Goal: Book appointment/travel/reservation

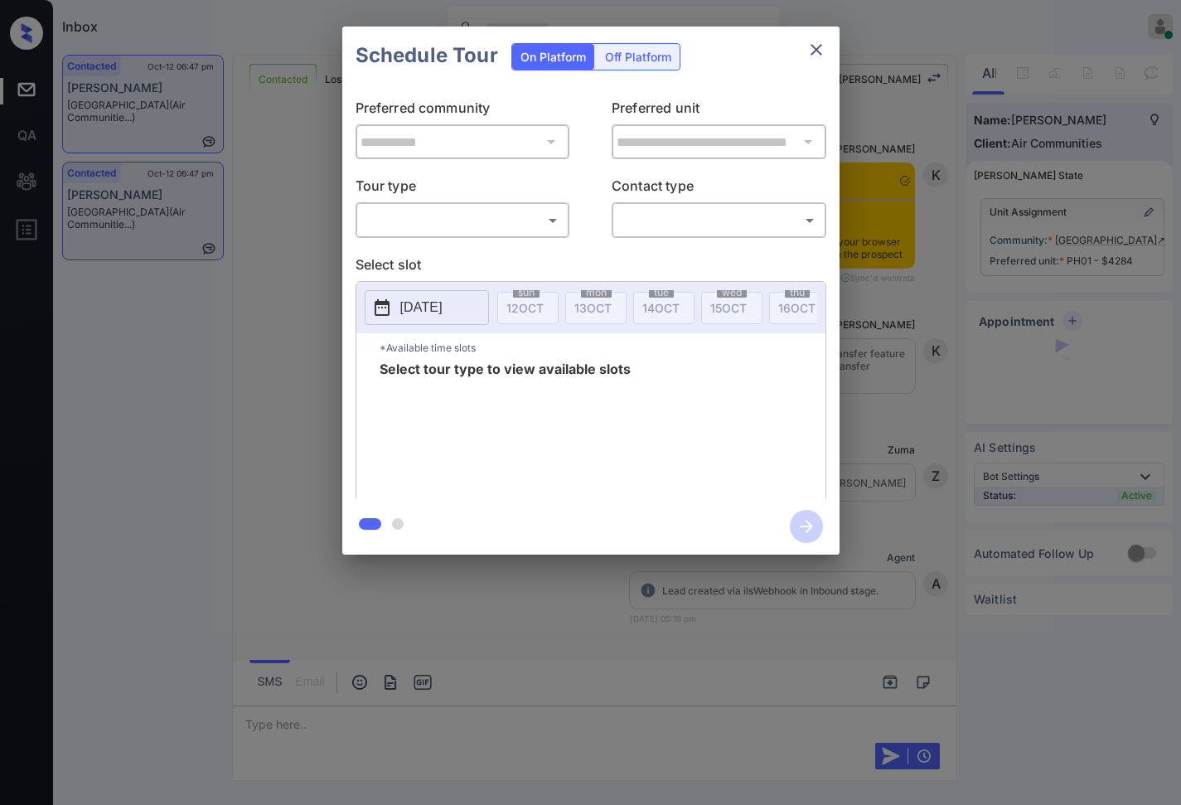
click at [472, 227] on body "Inbox Caroline Dacanay Online Set yourself offline Set yourself on break Profil…" at bounding box center [590, 402] width 1181 height 805
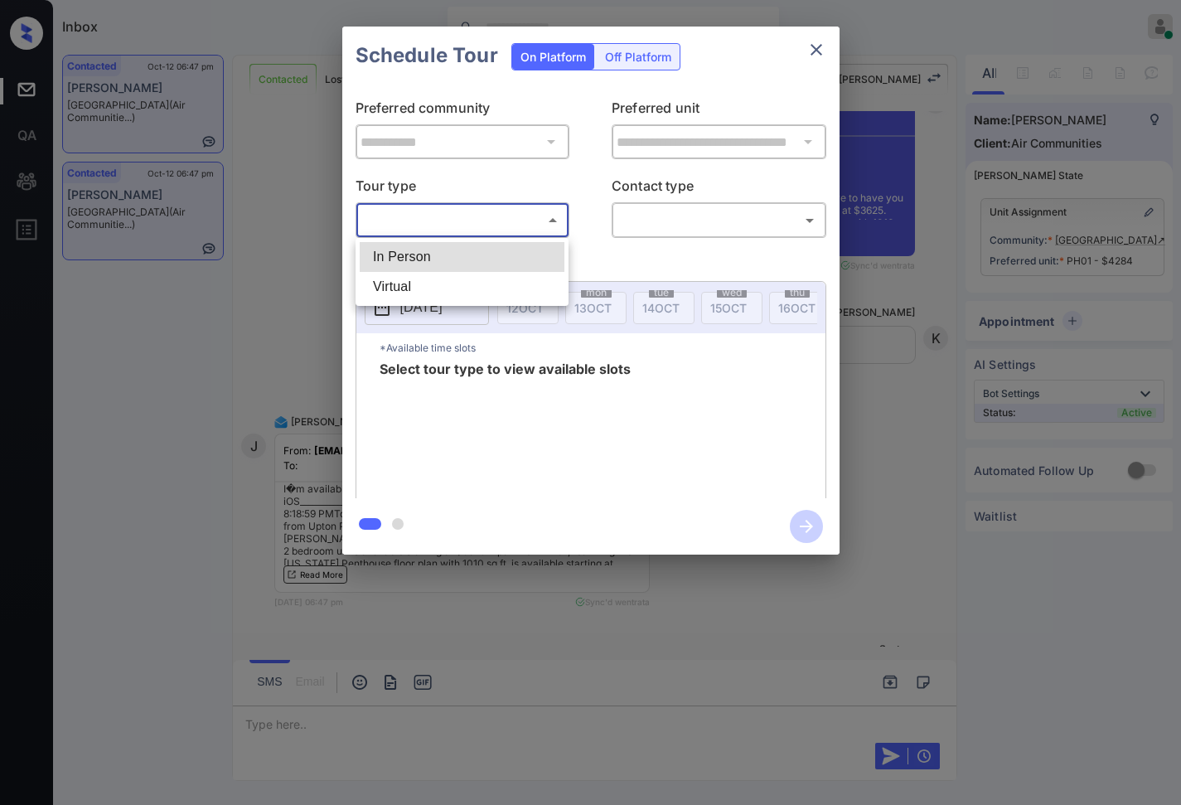
click at [473, 254] on li "In Person" at bounding box center [462, 257] width 205 height 30
type input "********"
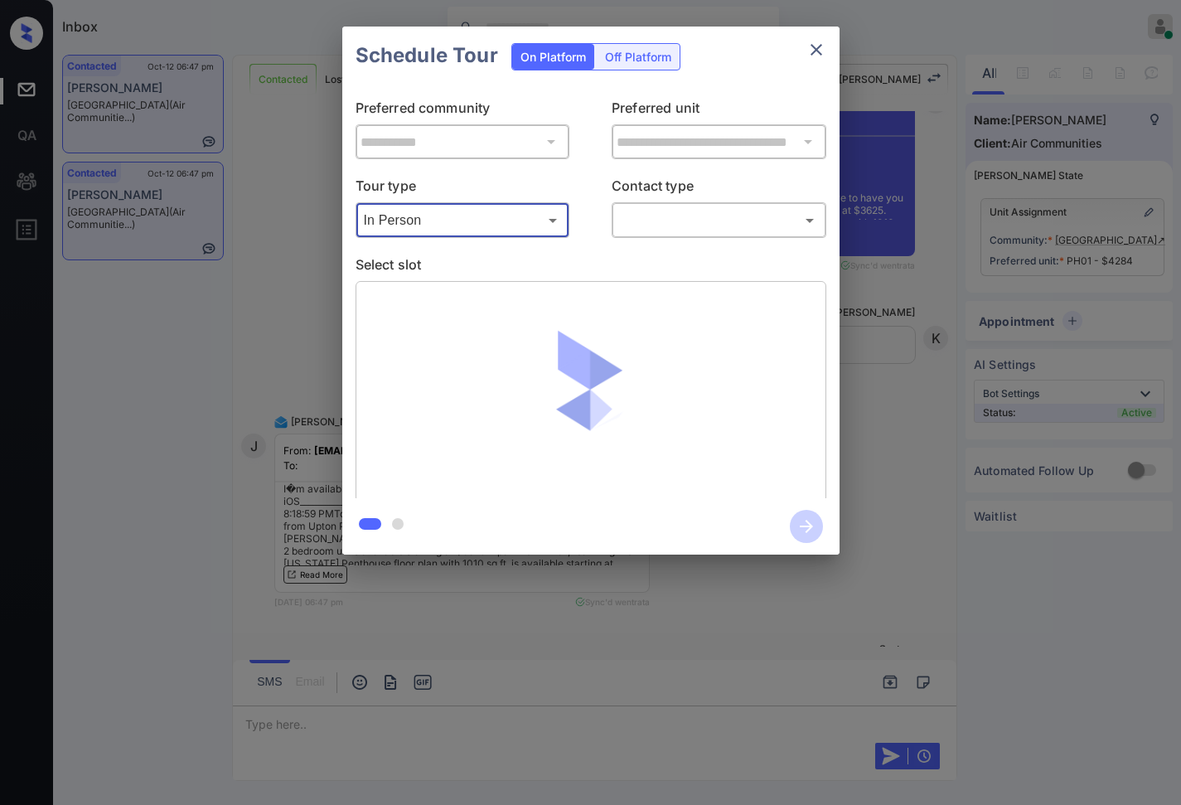
click at [655, 218] on body "Inbox Caroline Dacanay Online Set yourself offline Set yourself on break Profil…" at bounding box center [590, 402] width 1181 height 805
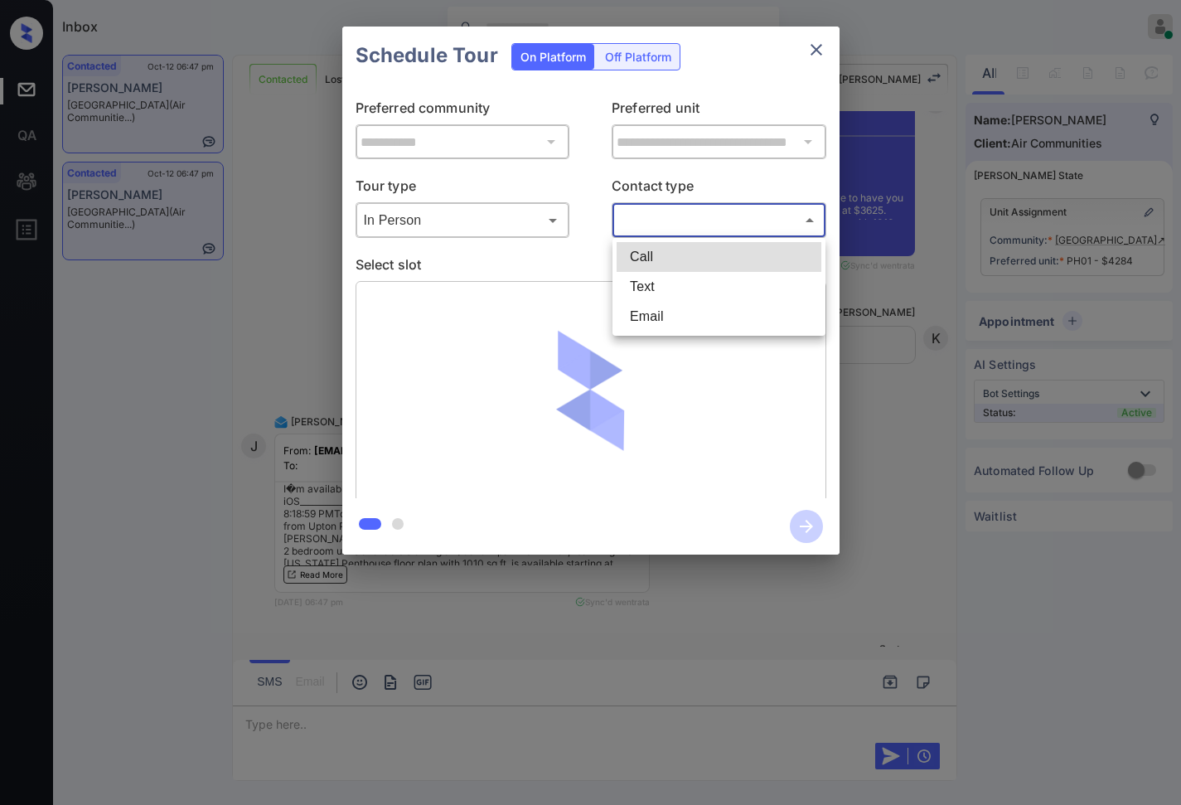
click at [663, 293] on li "Text" at bounding box center [719, 287] width 205 height 30
type input "****"
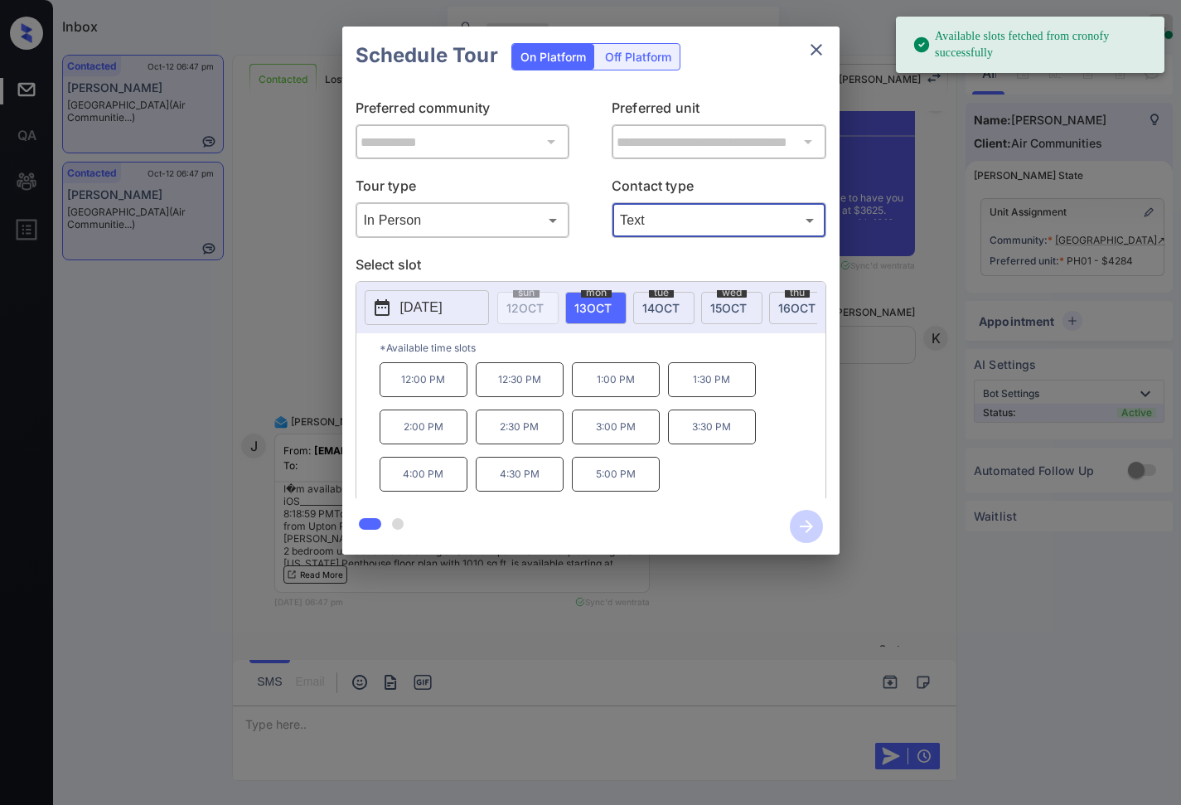
click at [469, 313] on button "[DATE]" at bounding box center [427, 307] width 124 height 35
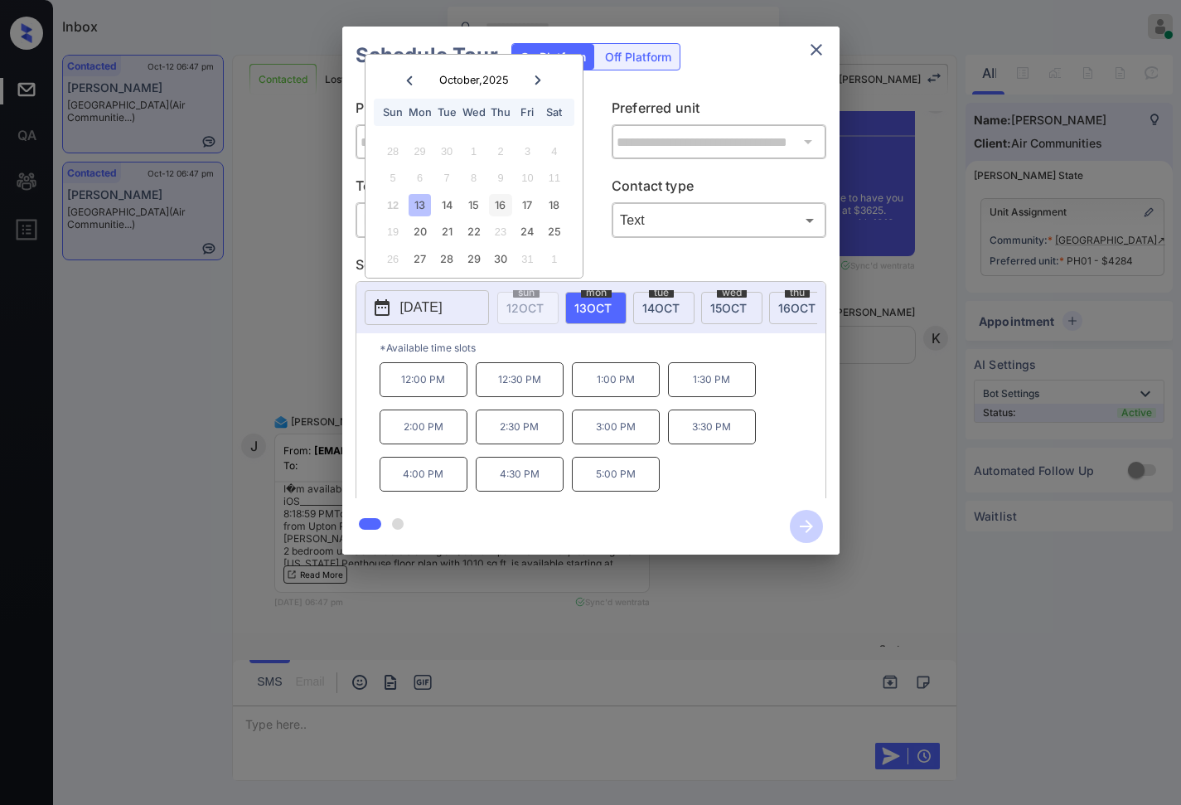
click at [505, 206] on div "16" at bounding box center [500, 205] width 22 height 22
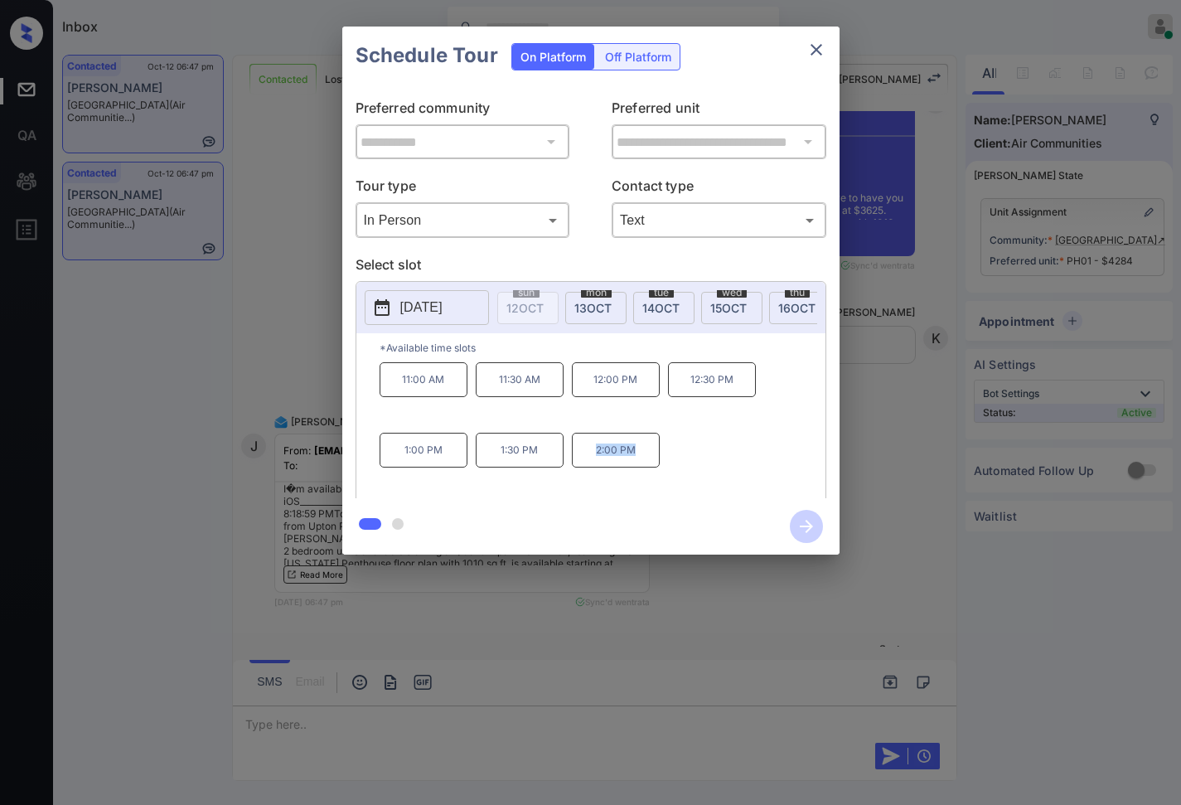
drag, startPoint x: 650, startPoint y: 469, endPoint x: 545, endPoint y: 465, distance: 104.5
click at [545, 465] on div "11:00 AM 11:30 AM 12:00 PM 12:30 PM 1:00 PM 1:30 PM 2:00 PM" at bounding box center [603, 428] width 446 height 133
copy div "2:00 PM"
click at [404, 734] on div at bounding box center [590, 402] width 1181 height 805
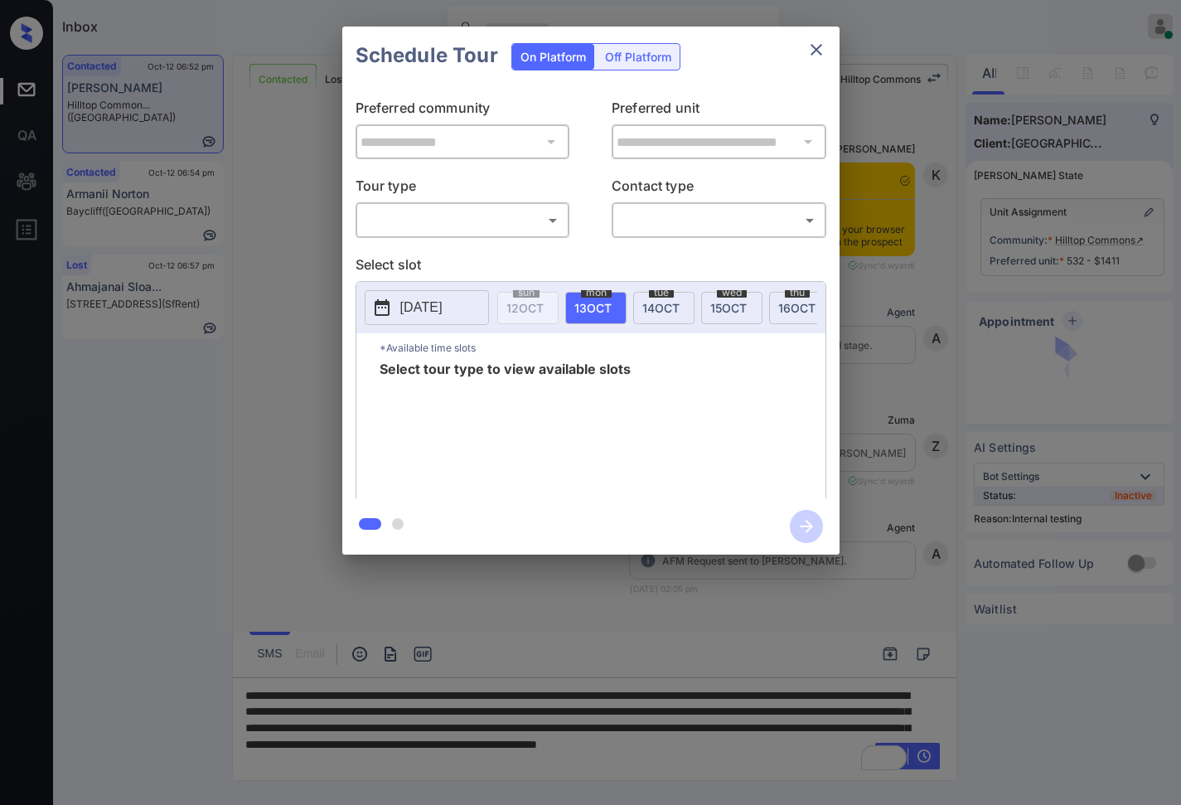
scroll to position [602, 0]
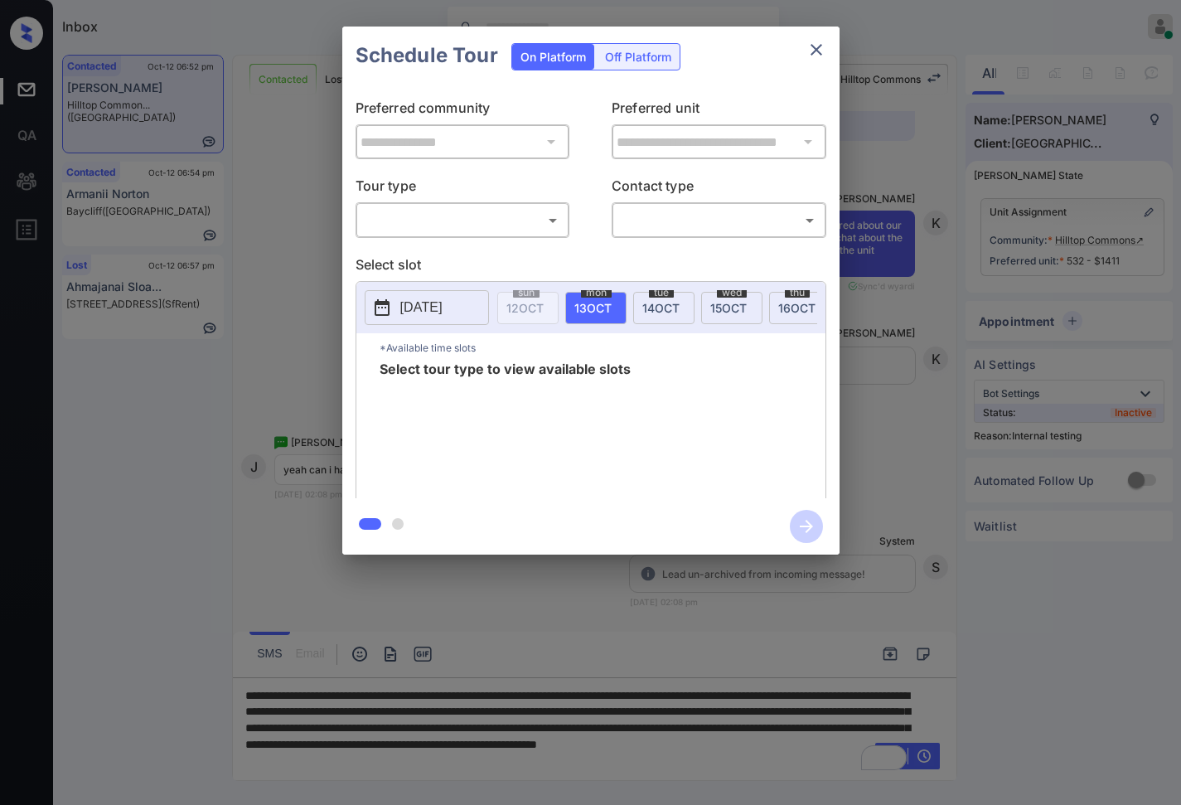
click at [517, 211] on body "Inbox [PERSON_NAME] Online Set yourself offline Set yourself on break Profile S…" at bounding box center [590, 402] width 1181 height 805
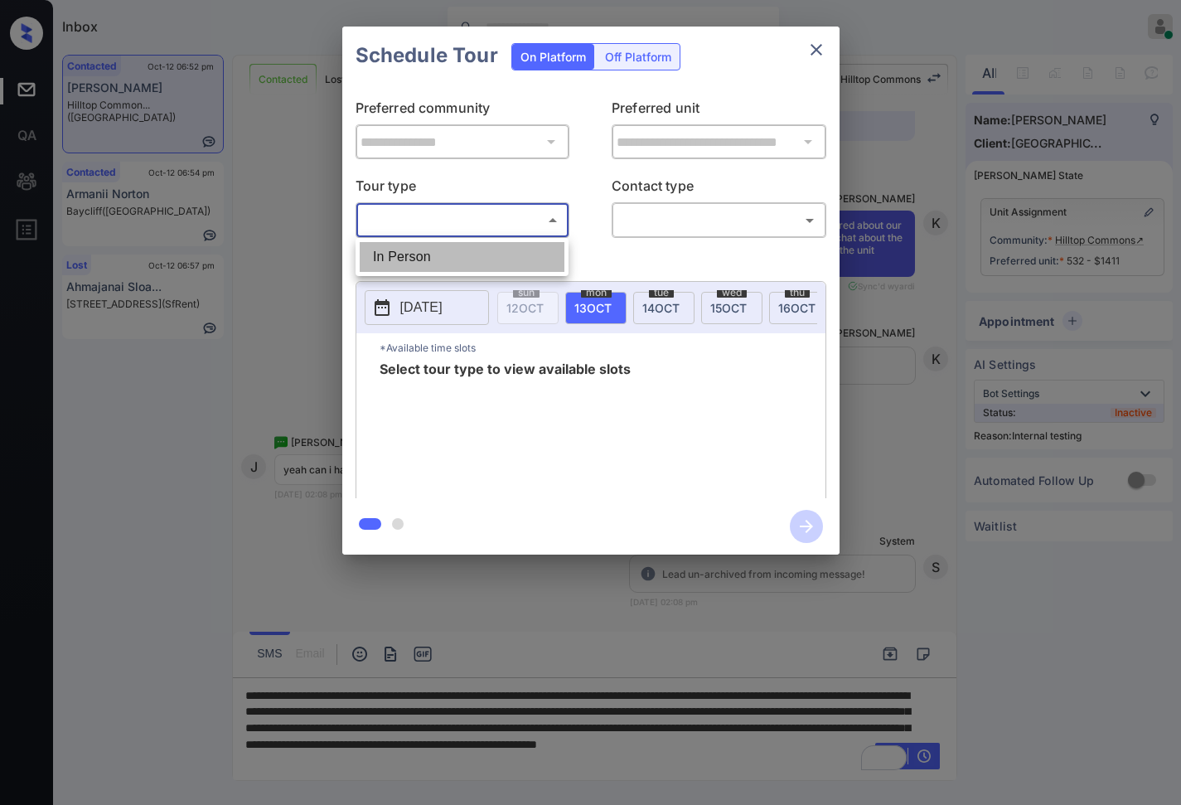
click at [508, 254] on li "In Person" at bounding box center [462, 257] width 205 height 30
type input "********"
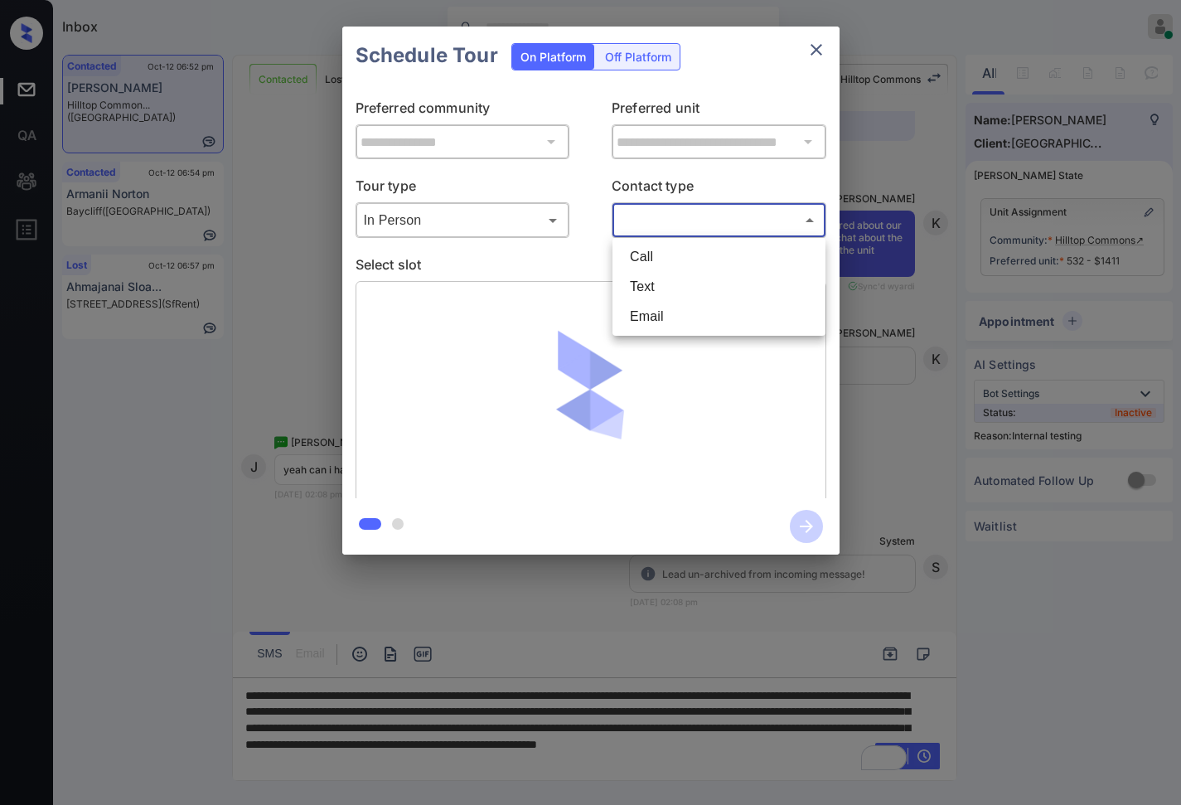
click at [671, 225] on body "Inbox [PERSON_NAME] Online Set yourself offline Set yourself on break Profile S…" at bounding box center [590, 402] width 1181 height 805
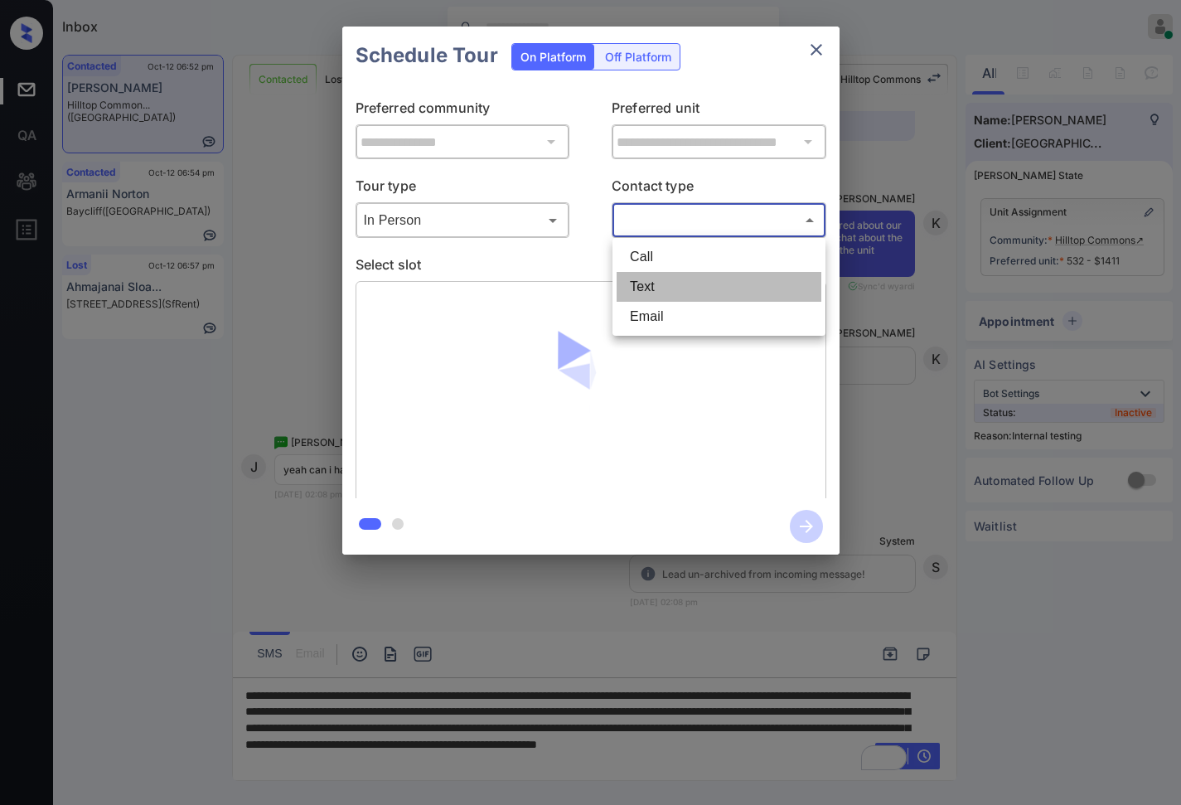
click at [671, 294] on li "Text" at bounding box center [719, 287] width 205 height 30
type input "****"
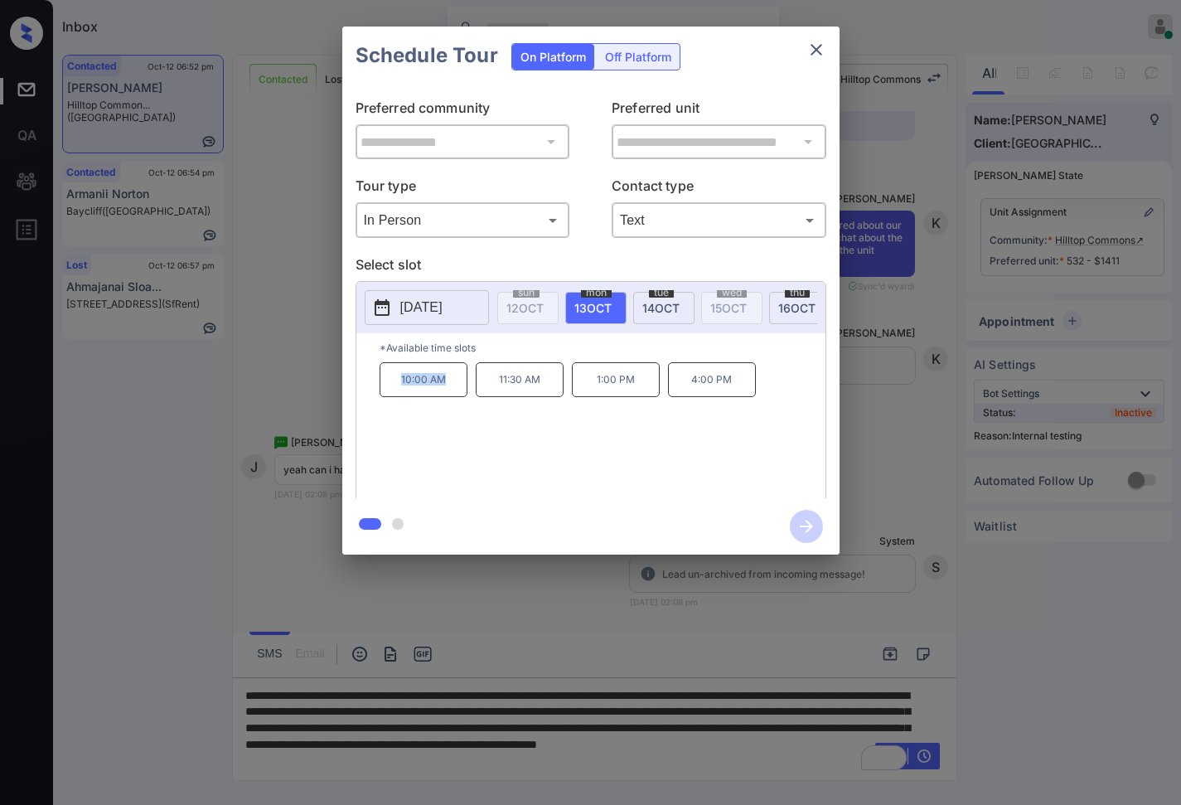
drag, startPoint x: 444, startPoint y: 403, endPoint x: 388, endPoint y: 402, distance: 56.4
click at [388, 397] on p "10:00 AM" at bounding box center [424, 379] width 88 height 35
copy p "10:00 AM"
drag, startPoint x: 744, startPoint y: 395, endPoint x: 332, endPoint y: 509, distance: 428.2
click at [685, 391] on p "4:00 PM" at bounding box center [712, 379] width 88 height 35
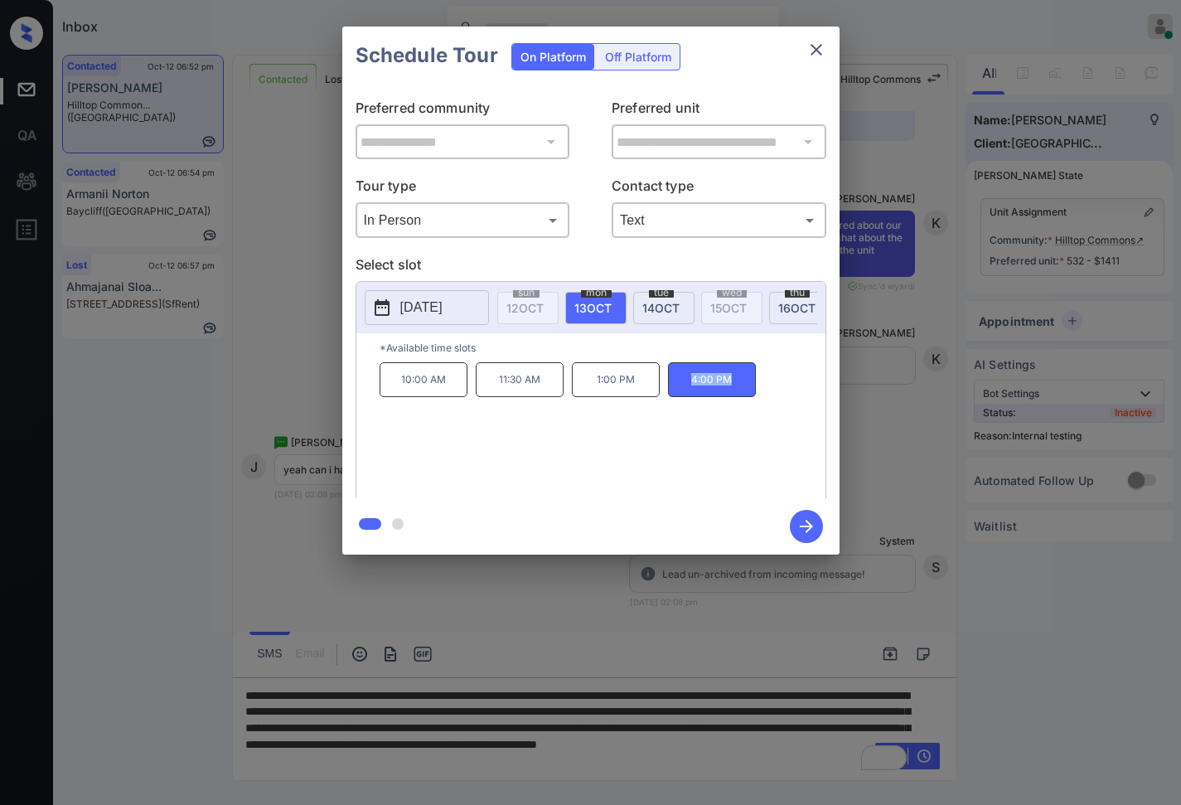
copy p "4:00 PM"
click at [496, 739] on div at bounding box center [590, 402] width 1181 height 805
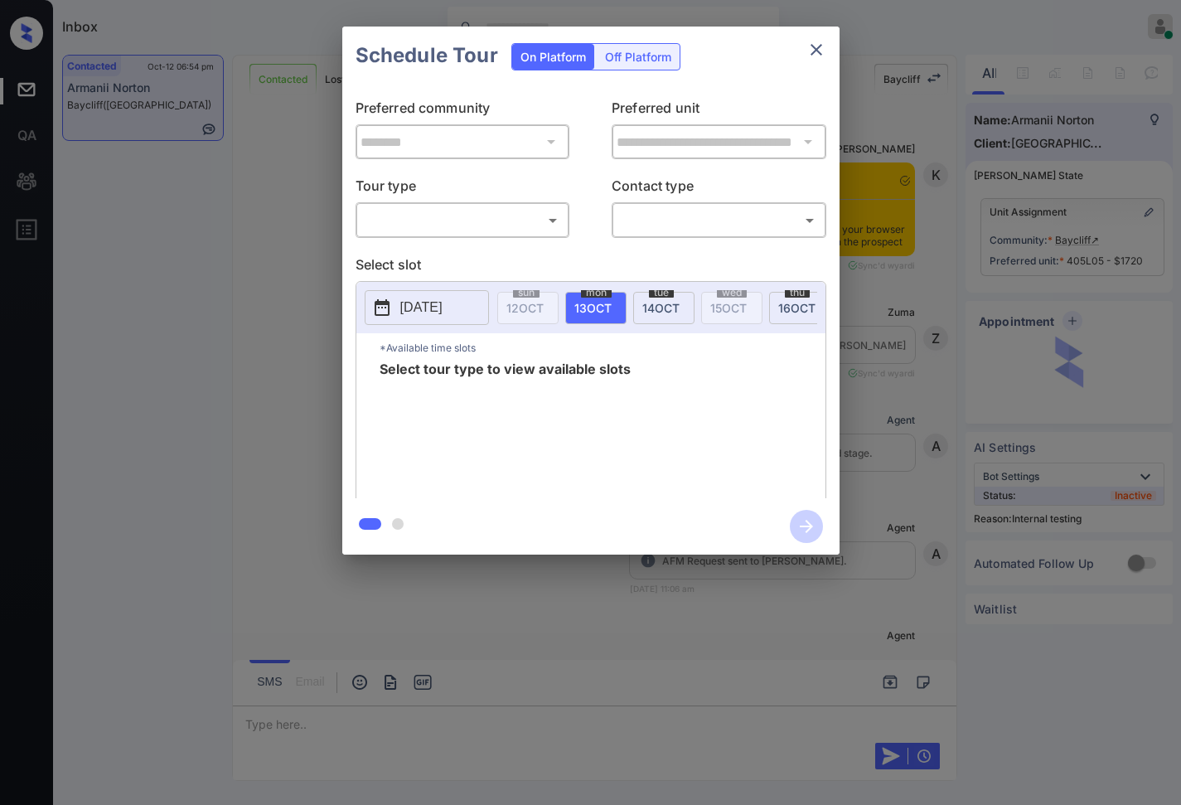
scroll to position [11291, 0]
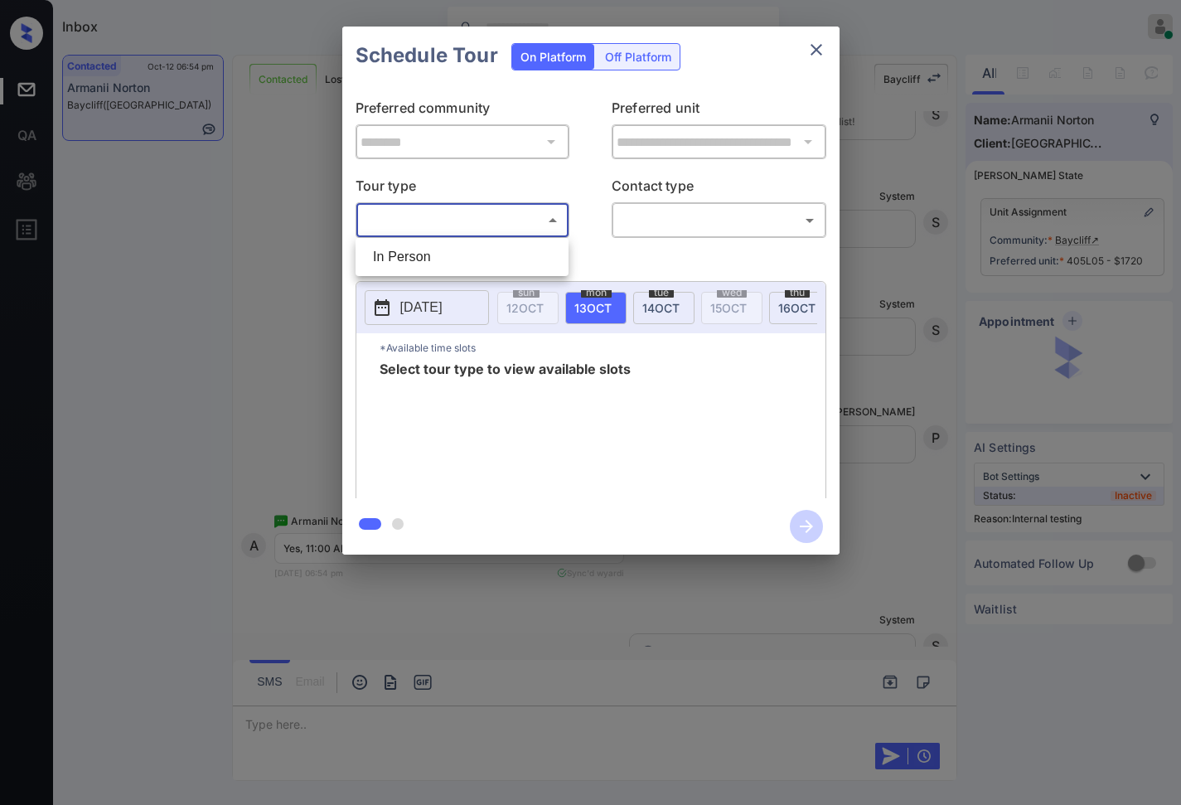
click at [505, 229] on body "Inbox Caroline Dacanay Online Set yourself offline Set yourself on break Profil…" at bounding box center [590, 402] width 1181 height 805
click at [513, 254] on li "In Person" at bounding box center [462, 257] width 205 height 30
type input "********"
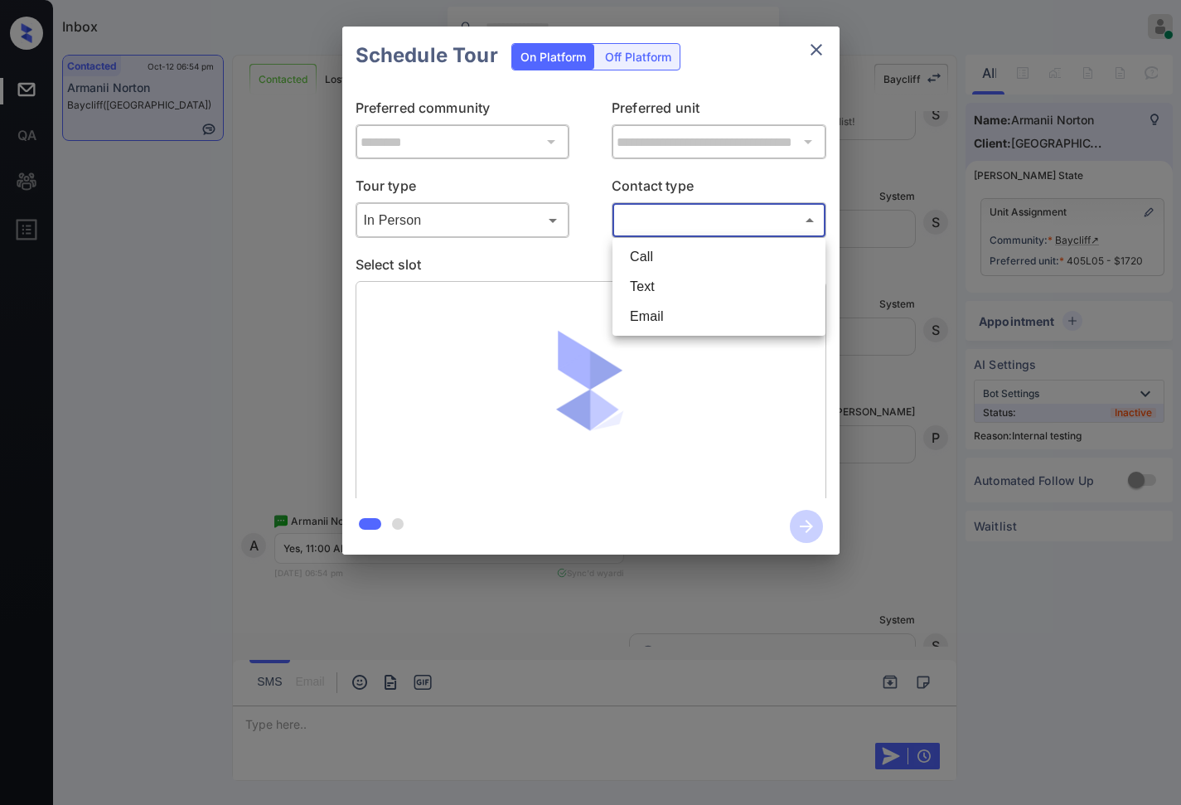
drag, startPoint x: 681, startPoint y: 228, endPoint x: 673, endPoint y: 282, distance: 54.4
click at [681, 229] on body "Inbox Caroline Dacanay Online Set yourself offline Set yourself on break Profil…" at bounding box center [590, 402] width 1181 height 805
drag, startPoint x: 673, startPoint y: 288, endPoint x: 409, endPoint y: 257, distance: 266.3
click at [672, 288] on li "Text" at bounding box center [719, 287] width 205 height 30
type input "****"
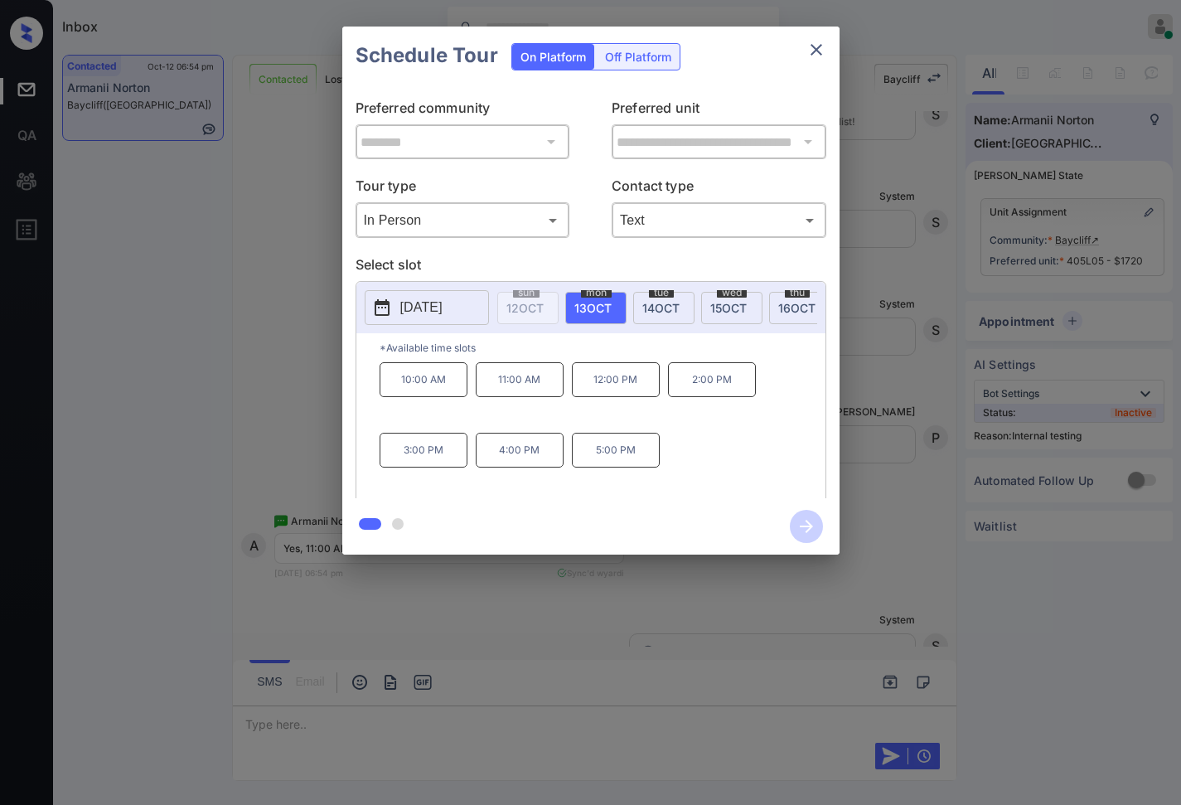
click at [736, 310] on span "15 OCT" at bounding box center [728, 308] width 36 height 14
drag, startPoint x: 574, startPoint y: 671, endPoint x: 572, endPoint y: 679, distance: 8.5
click at [572, 679] on div at bounding box center [590, 402] width 1181 height 805
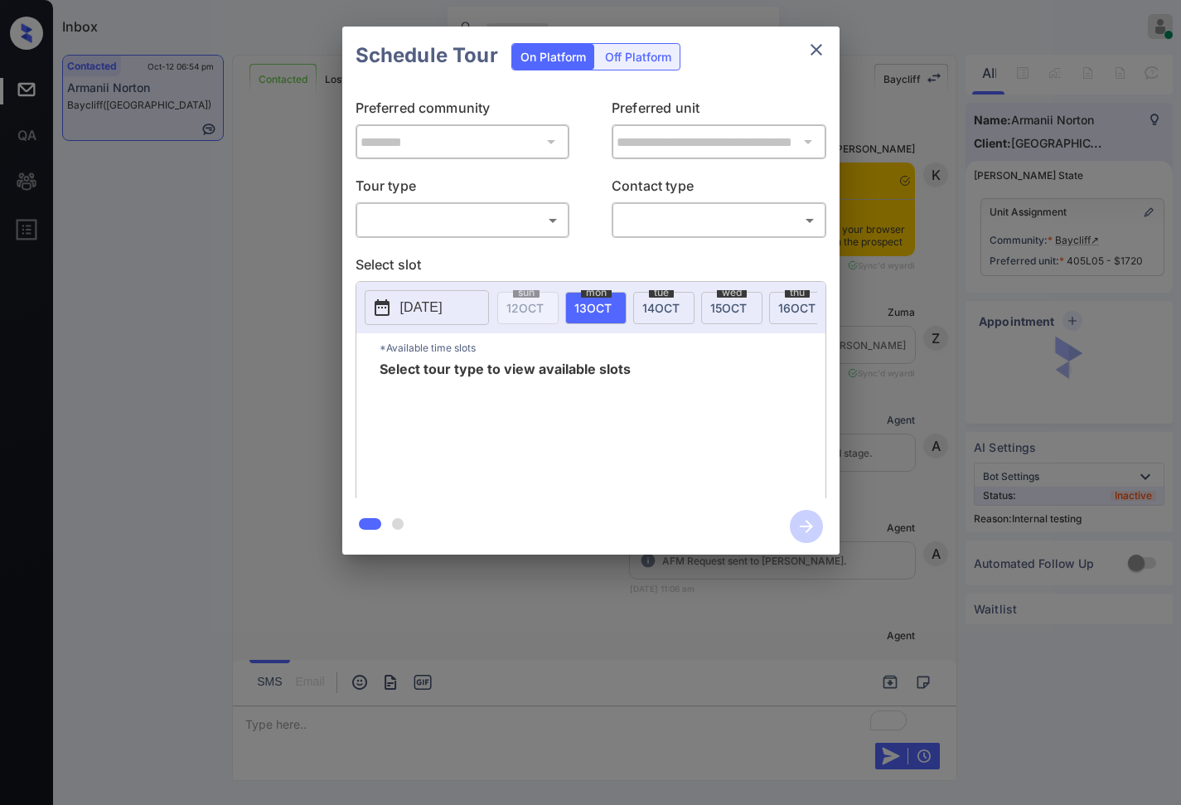
scroll to position [11291, 0]
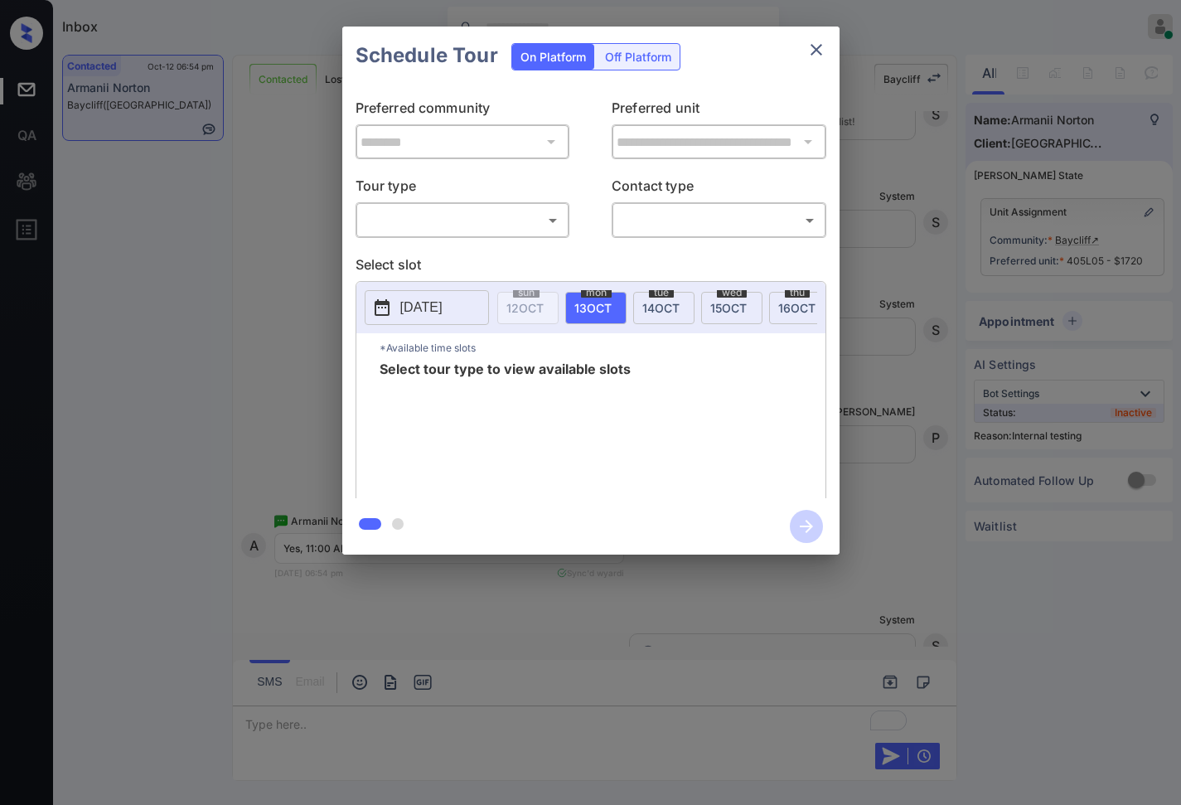
click at [439, 205] on div "​ ​" at bounding box center [463, 220] width 215 height 36
click at [444, 213] on body "Inbox Caroline Dacanay Online Set yourself offline Set yourself on break Profil…" at bounding box center [590, 402] width 1181 height 805
click at [450, 246] on li "In Person" at bounding box center [462, 257] width 205 height 30
type input "********"
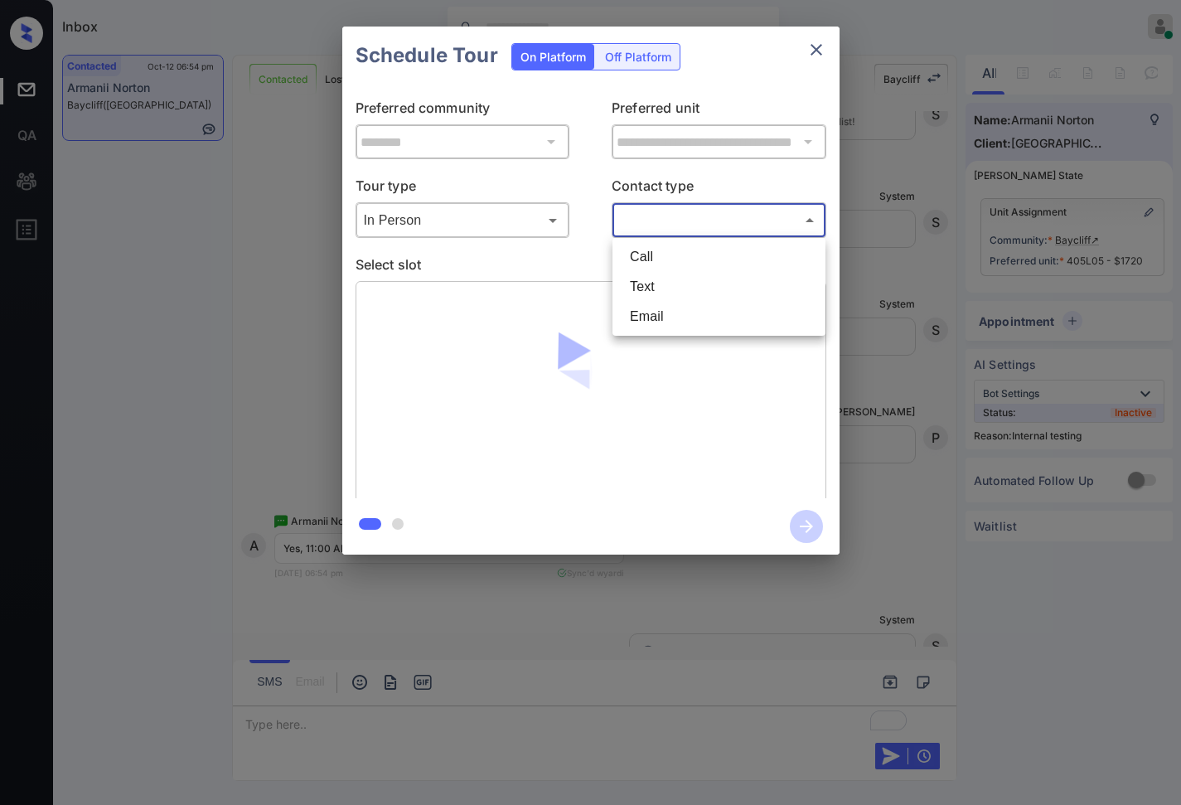
click at [683, 230] on body "Inbox Caroline Dacanay Online Set yourself offline Set yourself on break Profil…" at bounding box center [590, 402] width 1181 height 805
click at [659, 294] on li "Text" at bounding box center [719, 287] width 205 height 30
type input "****"
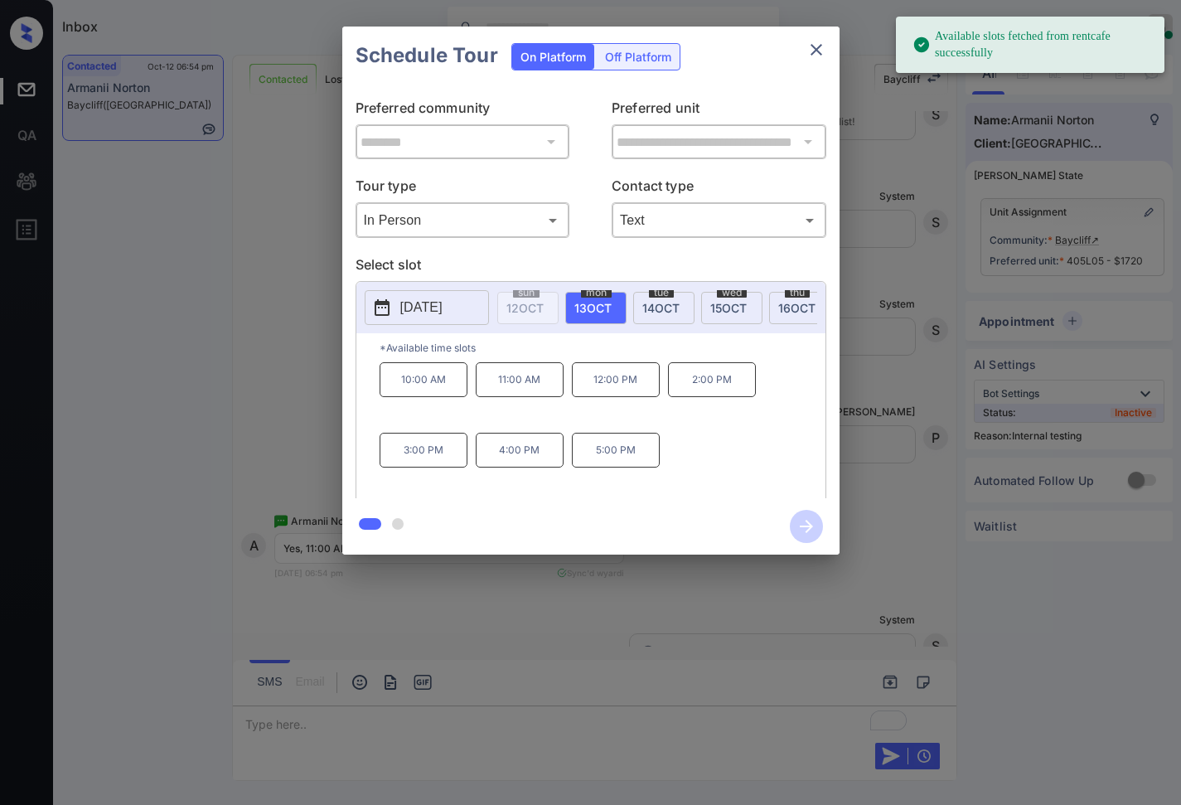
click at [454, 319] on button "[DATE]" at bounding box center [427, 307] width 124 height 35
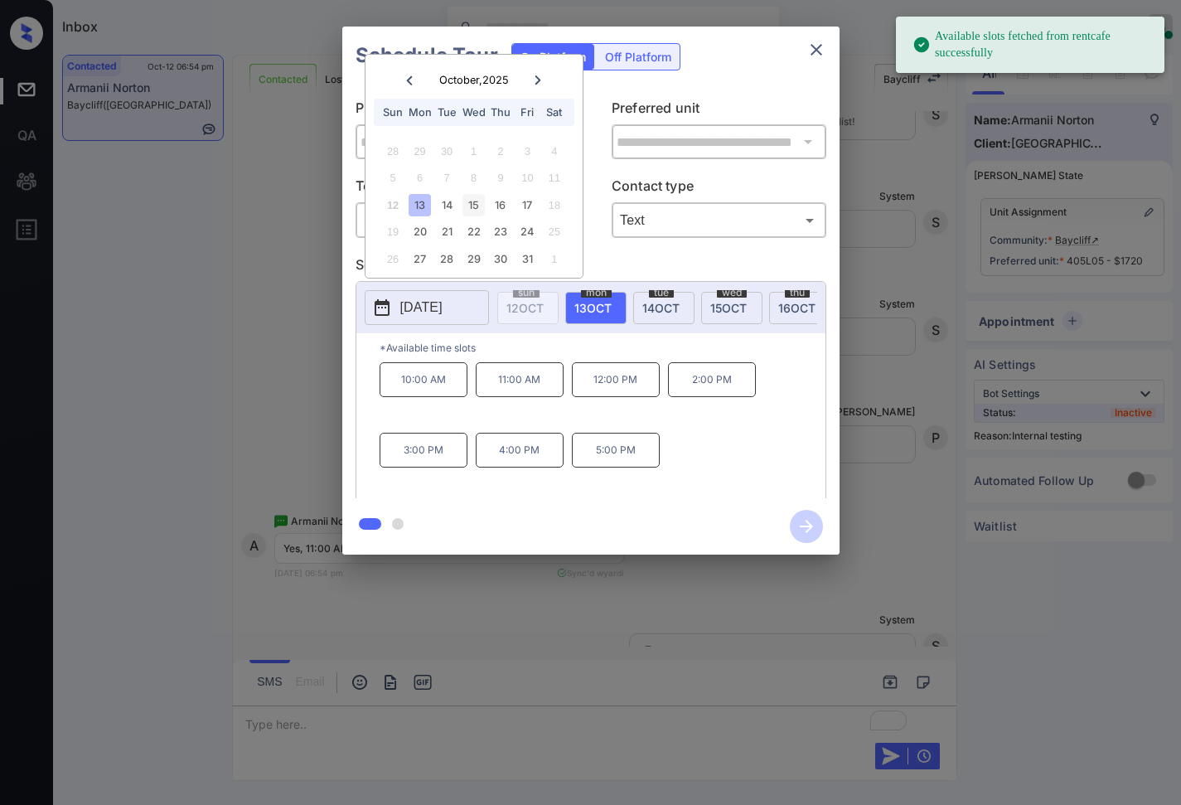
click at [479, 203] on div "15" at bounding box center [474, 205] width 22 height 22
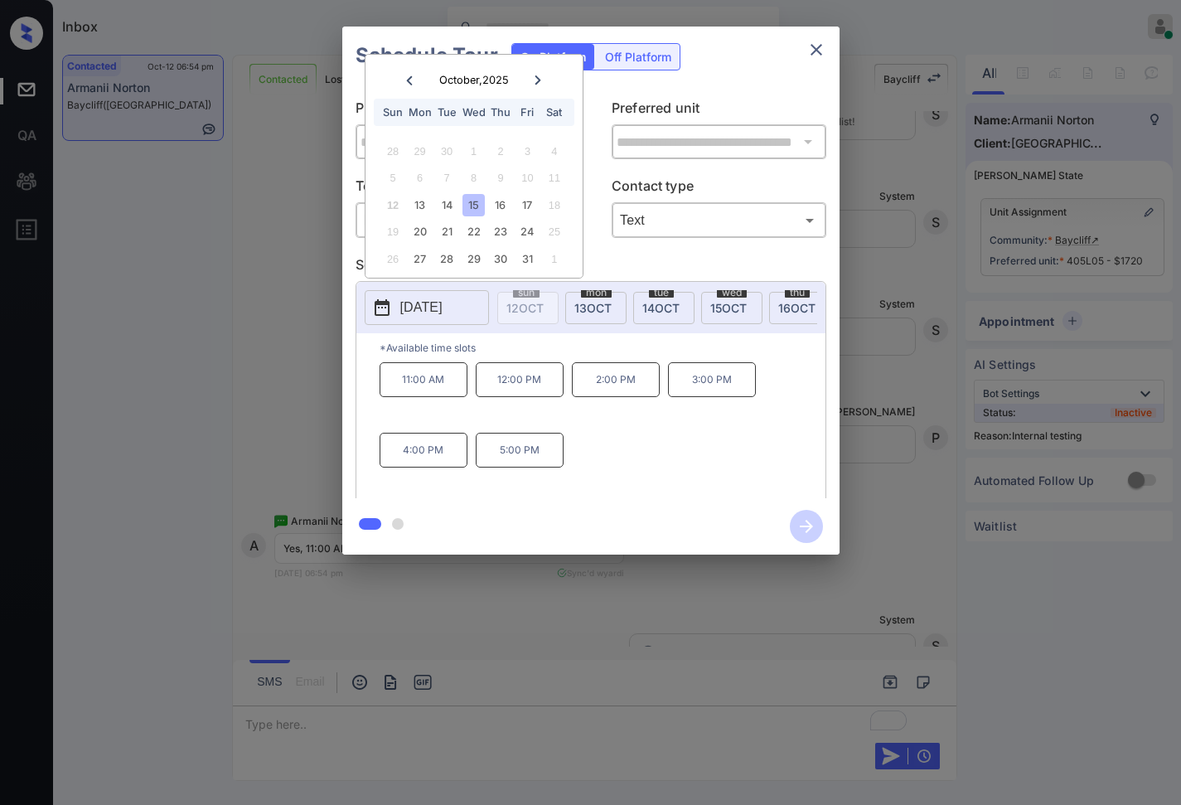
click at [453, 397] on p "11:00 AM" at bounding box center [424, 379] width 88 height 35
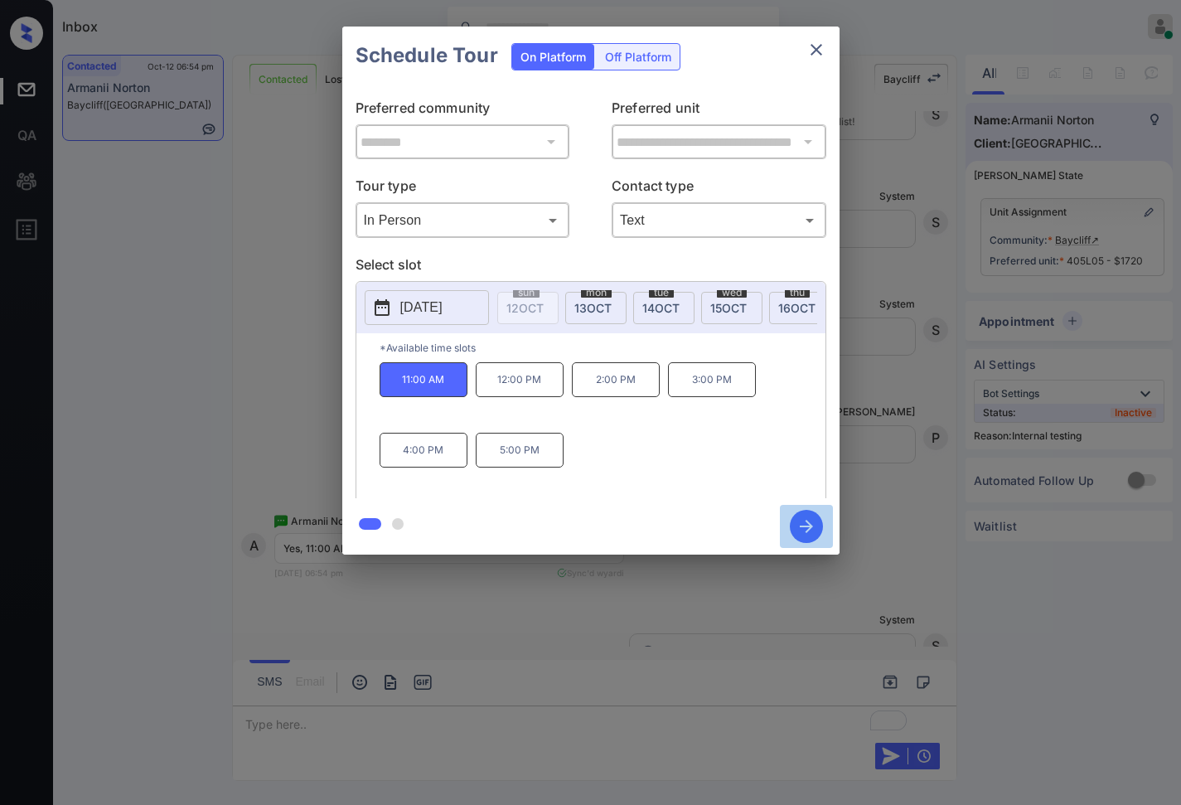
click at [812, 543] on button "button" at bounding box center [806, 526] width 53 height 43
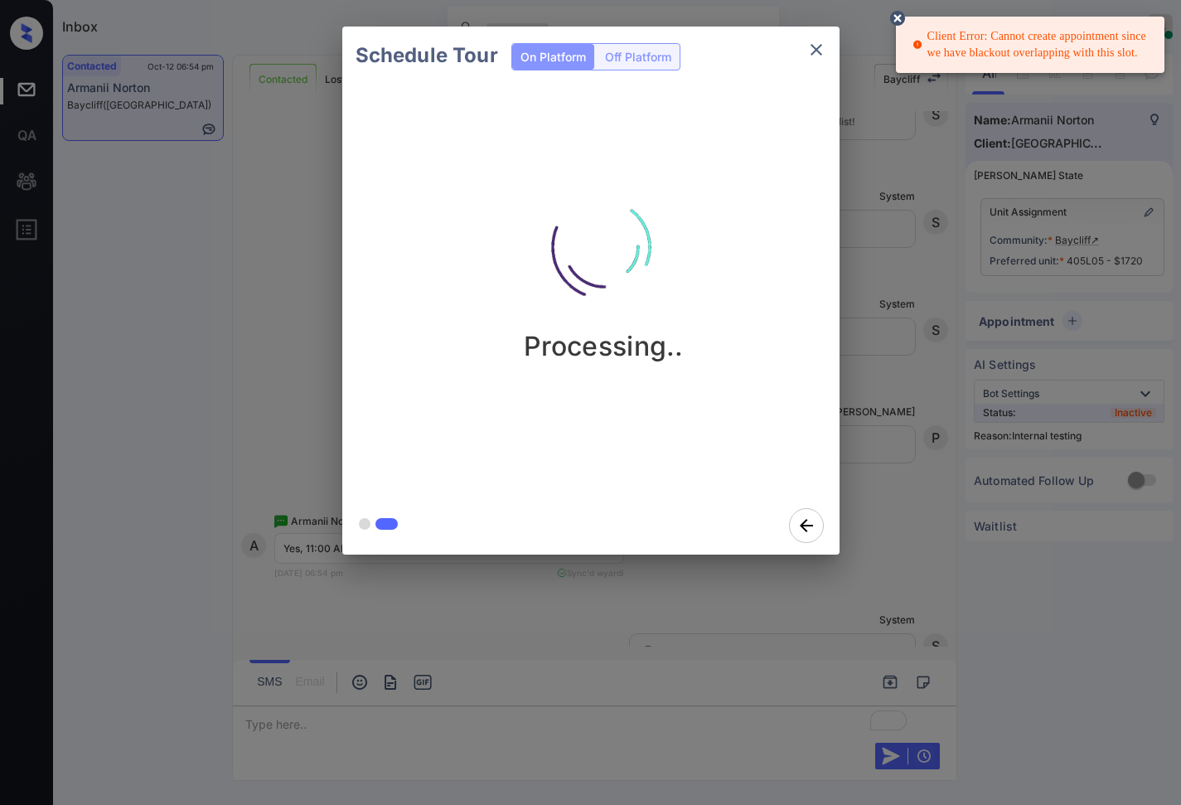
click at [1059, 293] on div "Schedule Tour On Platform Off Platform Processing.." at bounding box center [590, 290] width 1181 height 581
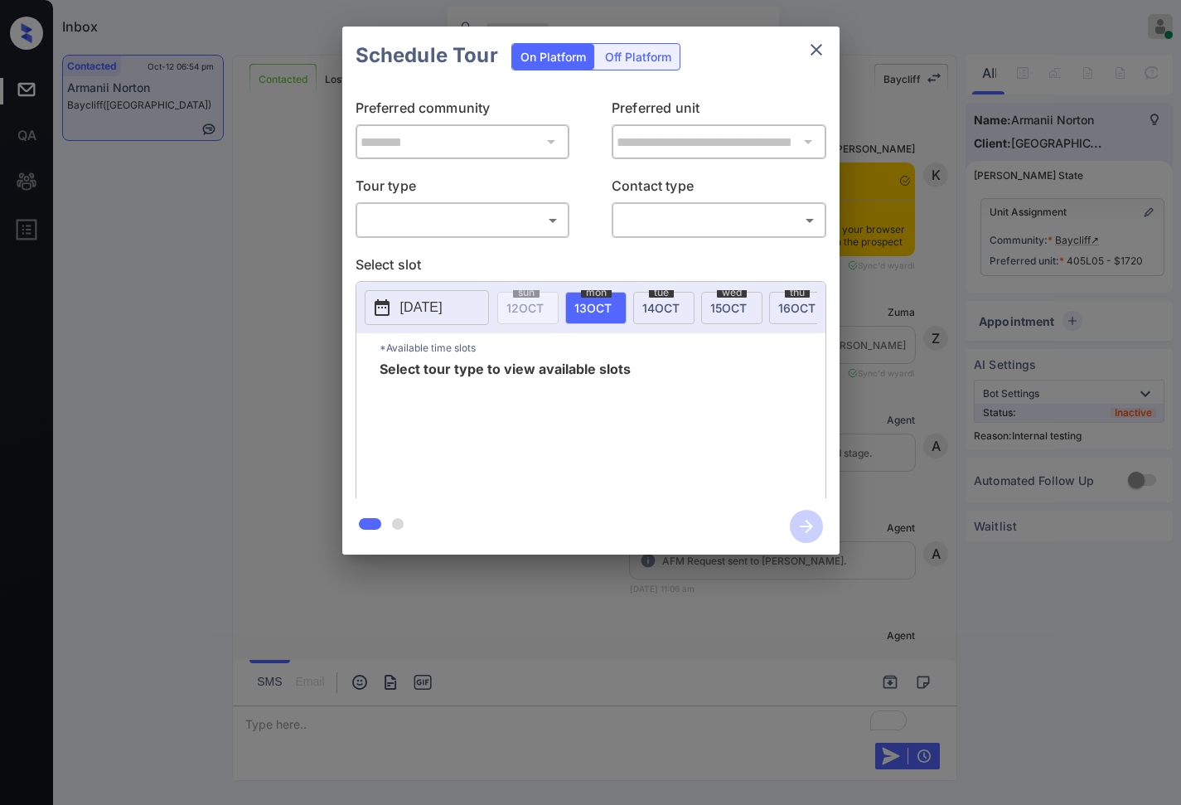
scroll to position [11291, 0]
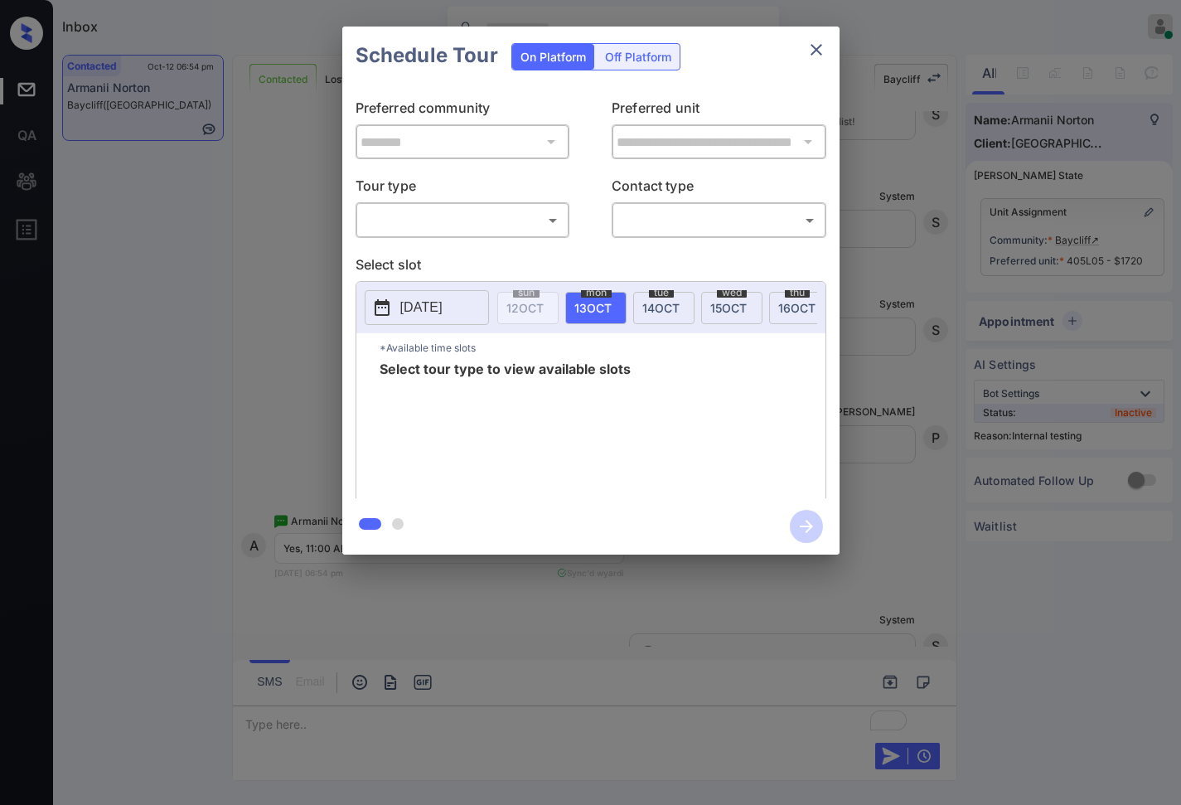
drag, startPoint x: 472, startPoint y: 298, endPoint x: 473, endPoint y: 313, distance: 14.1
click at [472, 298] on button "[DATE]" at bounding box center [427, 307] width 124 height 35
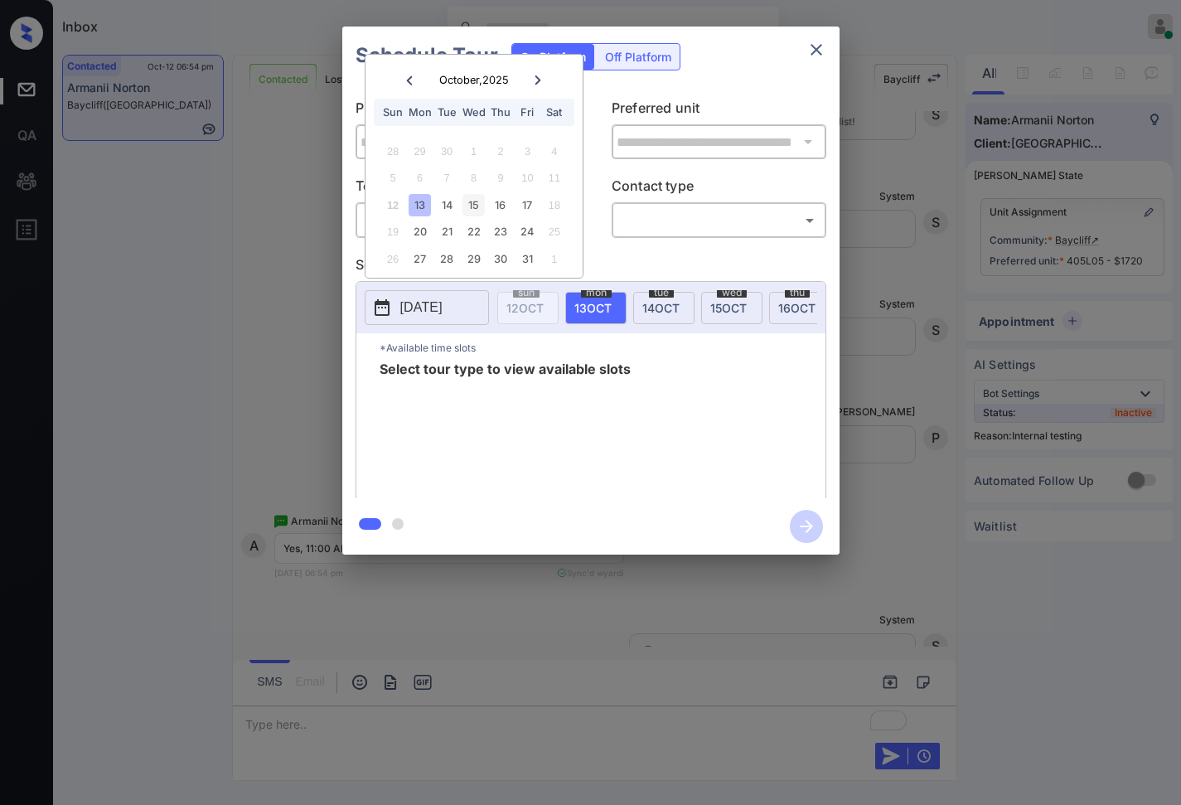
click at [473, 209] on div "15" at bounding box center [474, 205] width 22 height 22
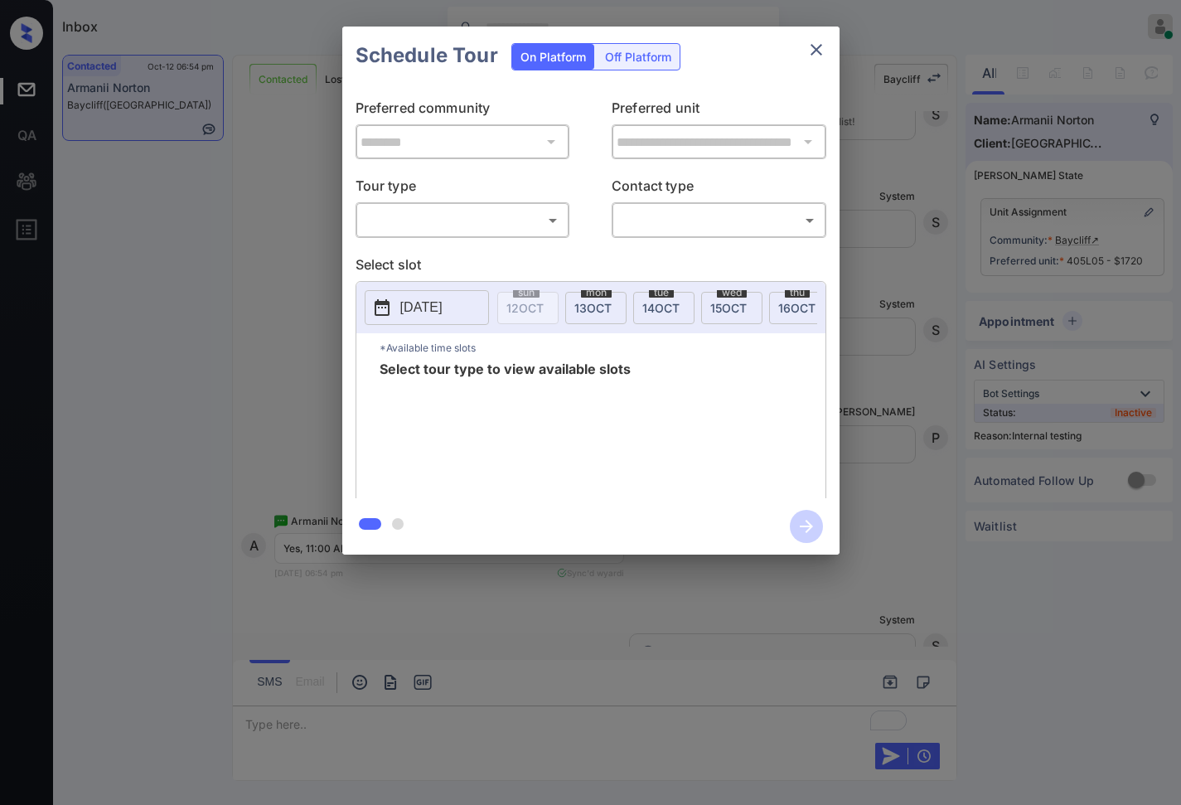
click at [602, 200] on div "Tour type ​ ​ Contact type ​ ​" at bounding box center [591, 207] width 471 height 62
click at [554, 219] on body "Inbox Caroline Dacanay Online Set yourself offline Set yourself on break Profil…" at bounding box center [590, 402] width 1181 height 805
click at [546, 253] on li "In Person" at bounding box center [462, 257] width 205 height 30
type input "********"
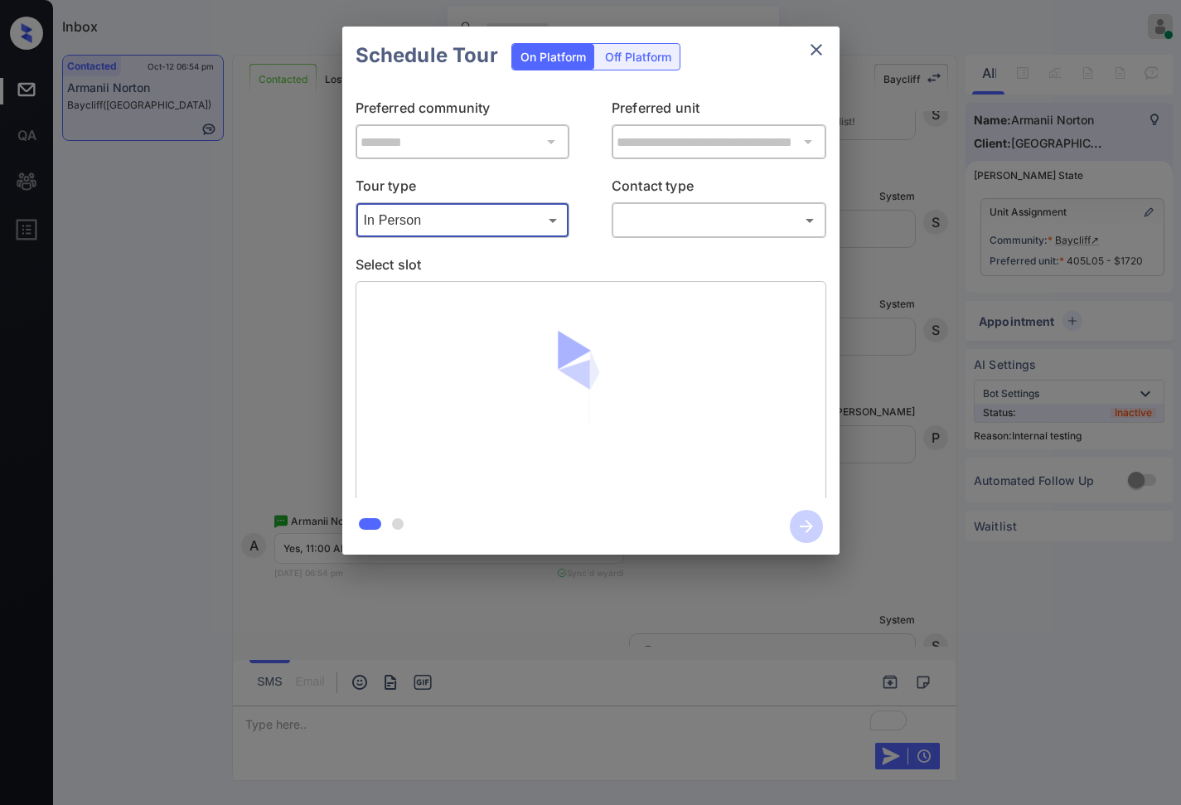
click at [681, 226] on body "Inbox Caroline Dacanay Online Set yourself offline Set yourself on break Profil…" at bounding box center [590, 402] width 1181 height 805
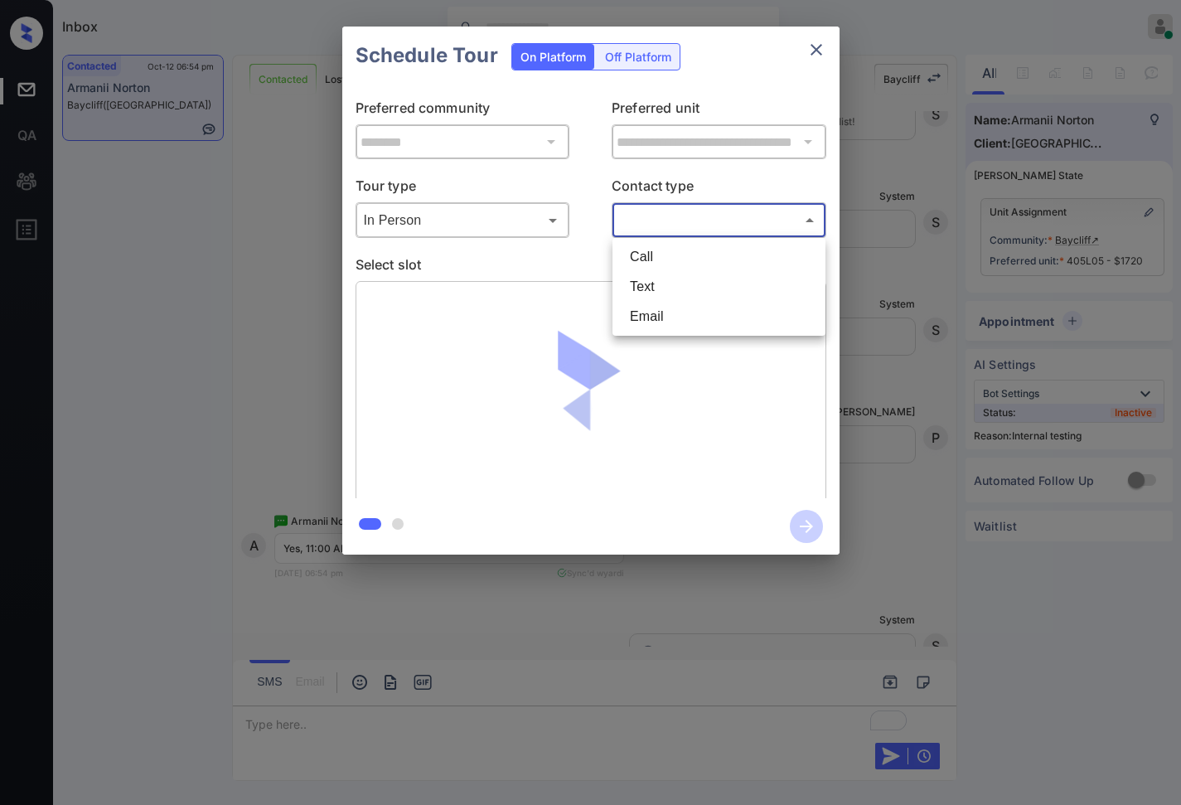
click at [678, 288] on li "Text" at bounding box center [719, 287] width 205 height 30
type input "****"
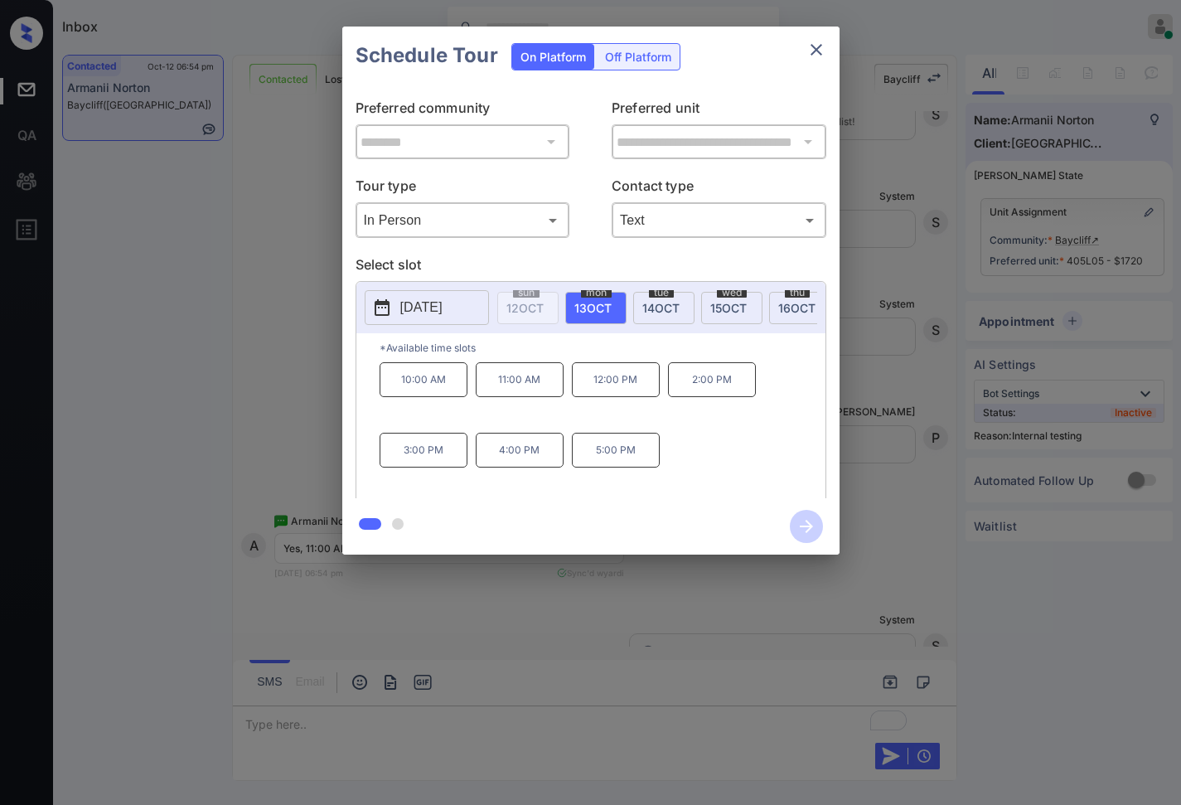
click at [727, 302] on span "15 OCT" at bounding box center [728, 308] width 36 height 14
drag, startPoint x: 491, startPoint y: 394, endPoint x: 548, endPoint y: 390, distance: 57.3
click at [548, 390] on p "12:00 PM" at bounding box center [520, 379] width 88 height 35
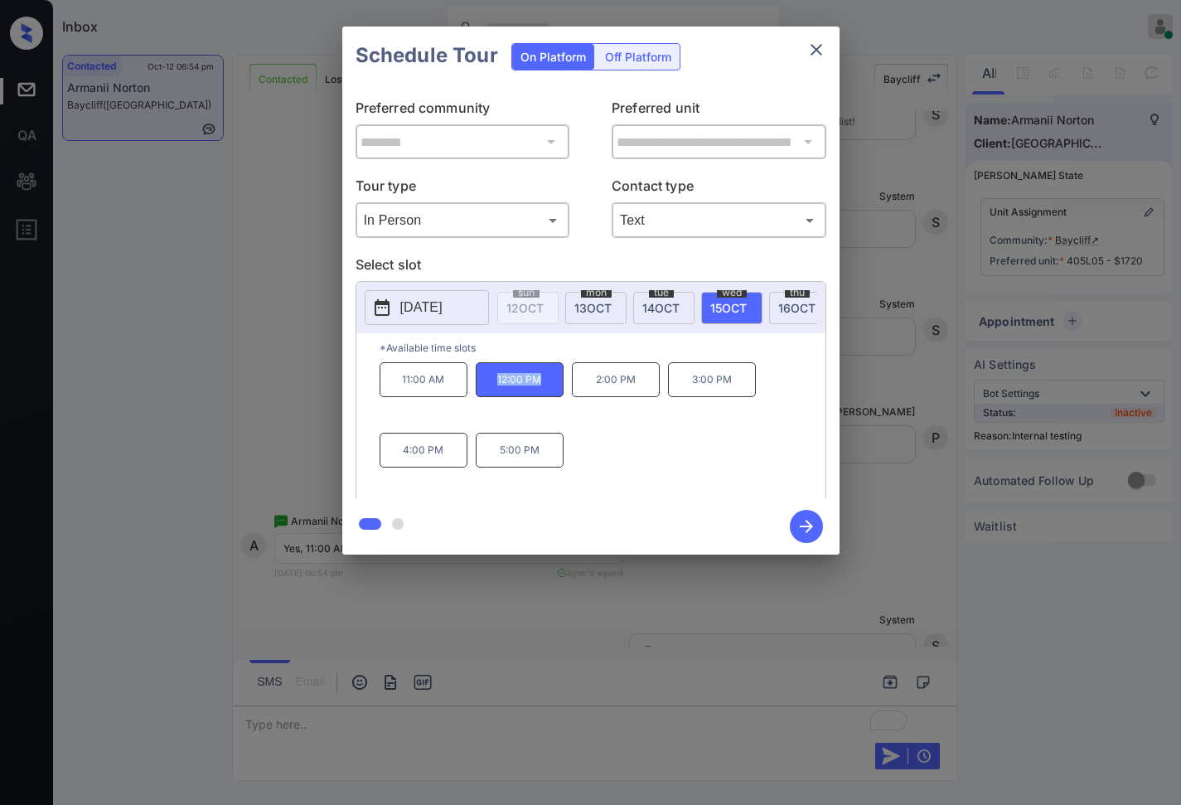
copy p "12:00 PM"
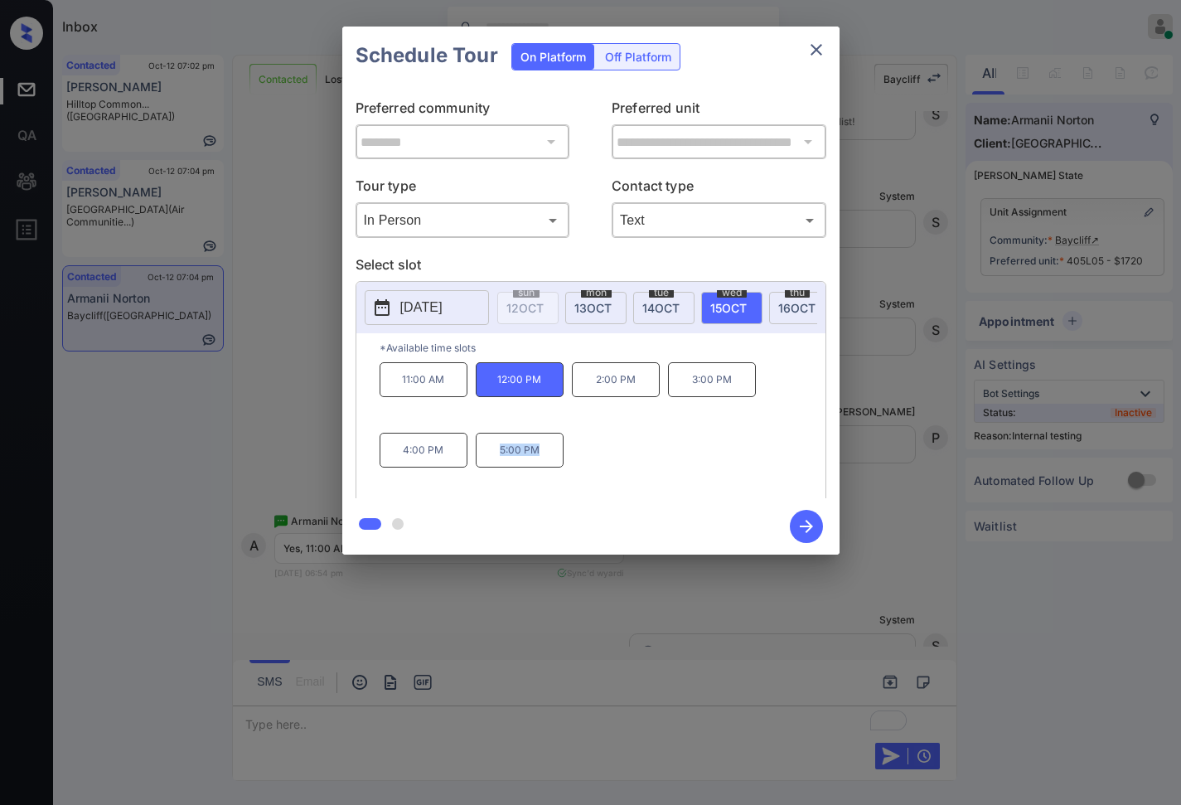
drag, startPoint x: 569, startPoint y: 470, endPoint x: 495, endPoint y: 468, distance: 73.8
click at [495, 468] on div "11:00 AM 12:00 PM 2:00 PM 3:00 PM 4:00 PM 5:00 PM" at bounding box center [603, 428] width 446 height 133
copy p "5:00 PM"
click at [666, 617] on div at bounding box center [590, 402] width 1181 height 805
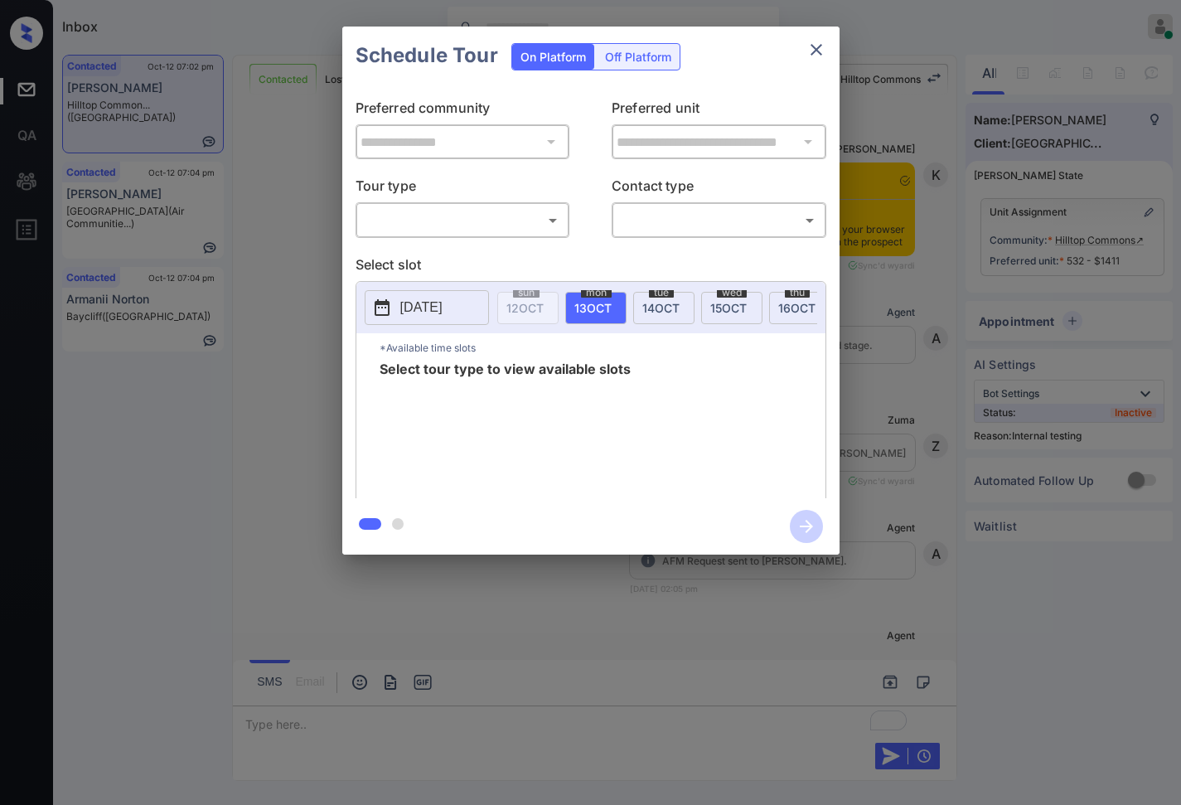
click at [486, 214] on body "Inbox [PERSON_NAME] Online Set yourself offline Set yourself on break Profile S…" at bounding box center [590, 402] width 1181 height 805
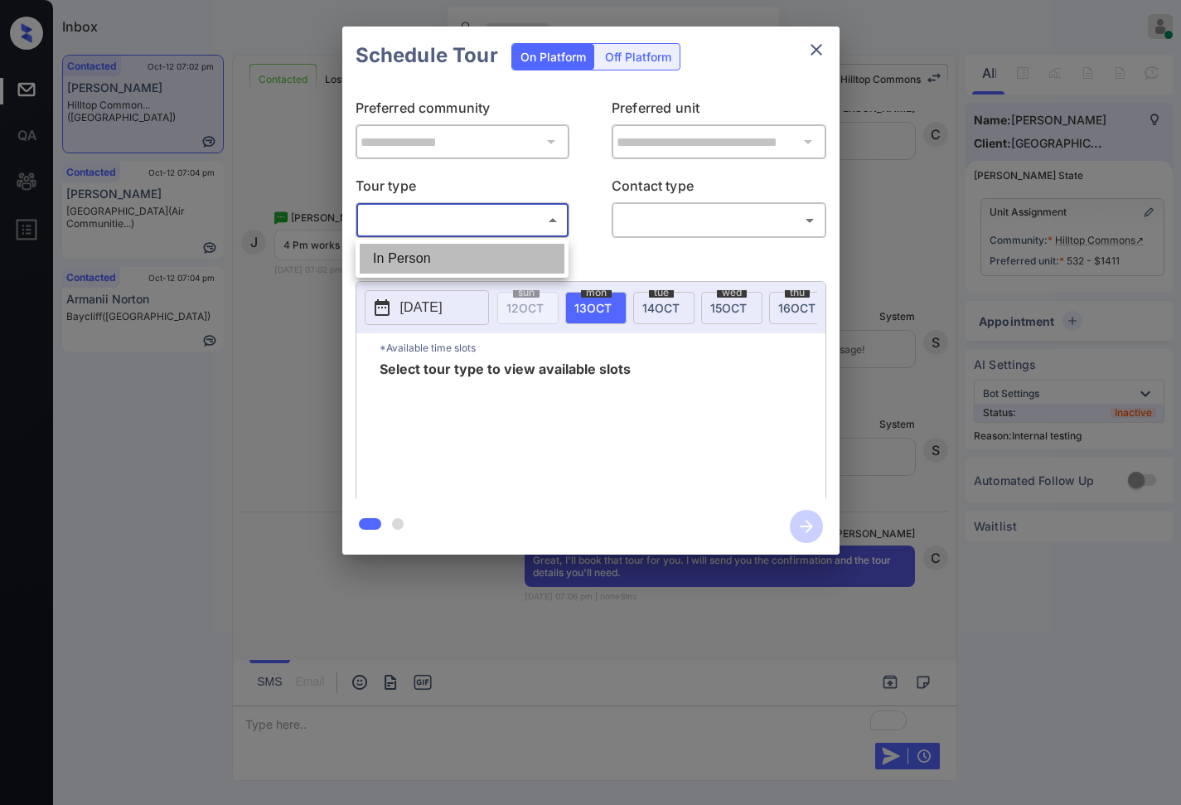
click at [487, 253] on li "In Person" at bounding box center [462, 259] width 205 height 30
type input "********"
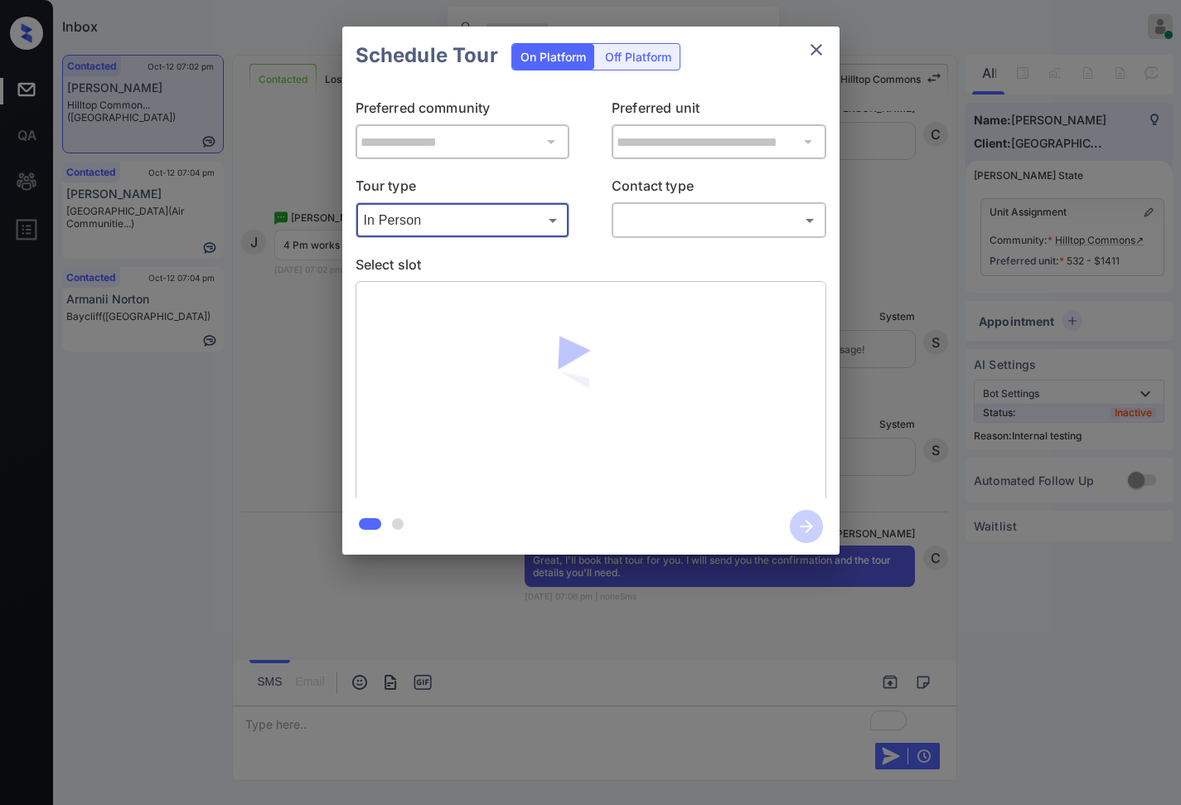
click at [677, 225] on body "Inbox [PERSON_NAME] Online Set yourself offline Set yourself on break Profile S…" at bounding box center [590, 402] width 1181 height 805
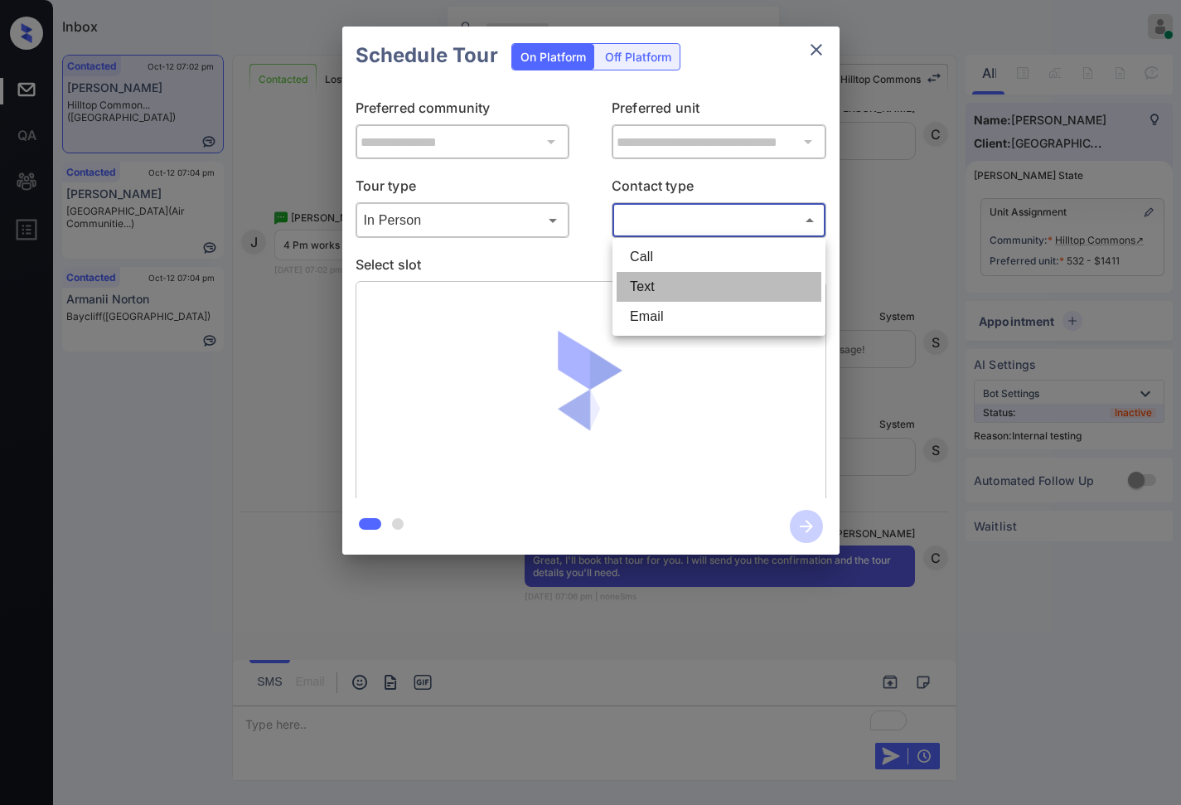
click at [672, 278] on li "Text" at bounding box center [719, 287] width 205 height 30
type input "****"
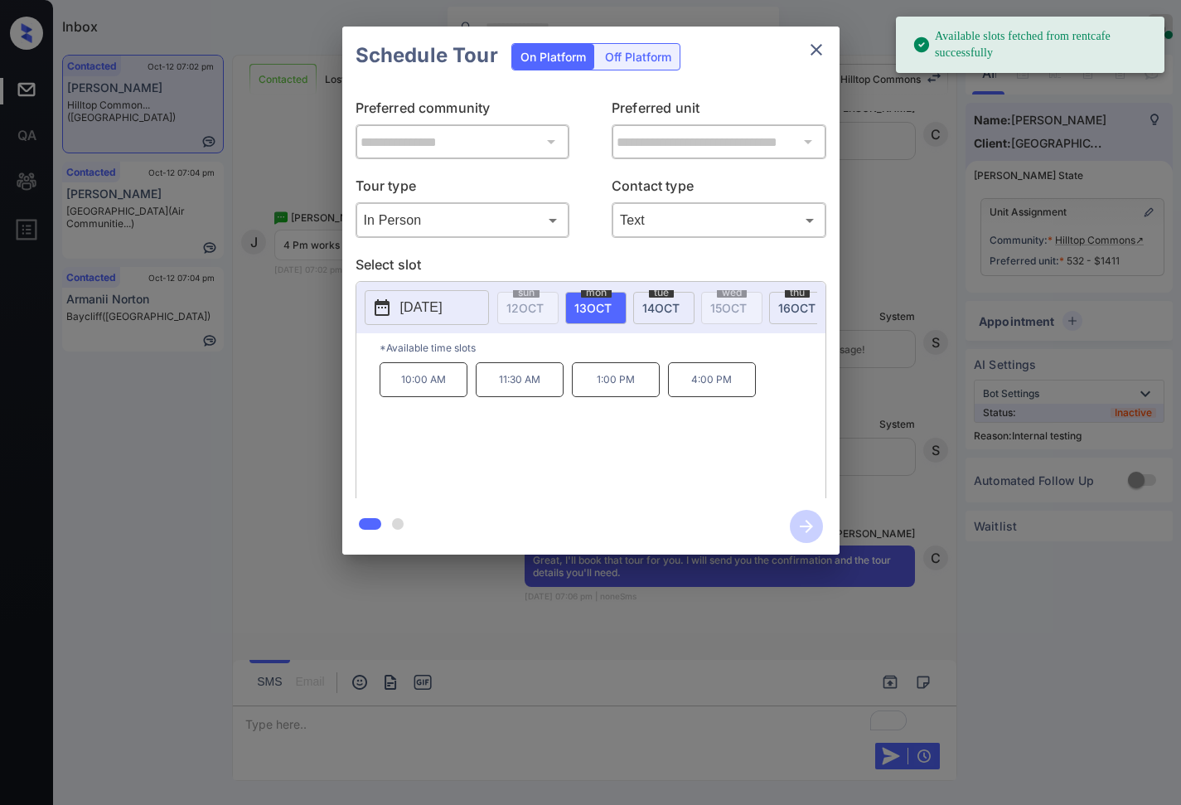
click at [443, 303] on p "[DATE]" at bounding box center [421, 308] width 42 height 20
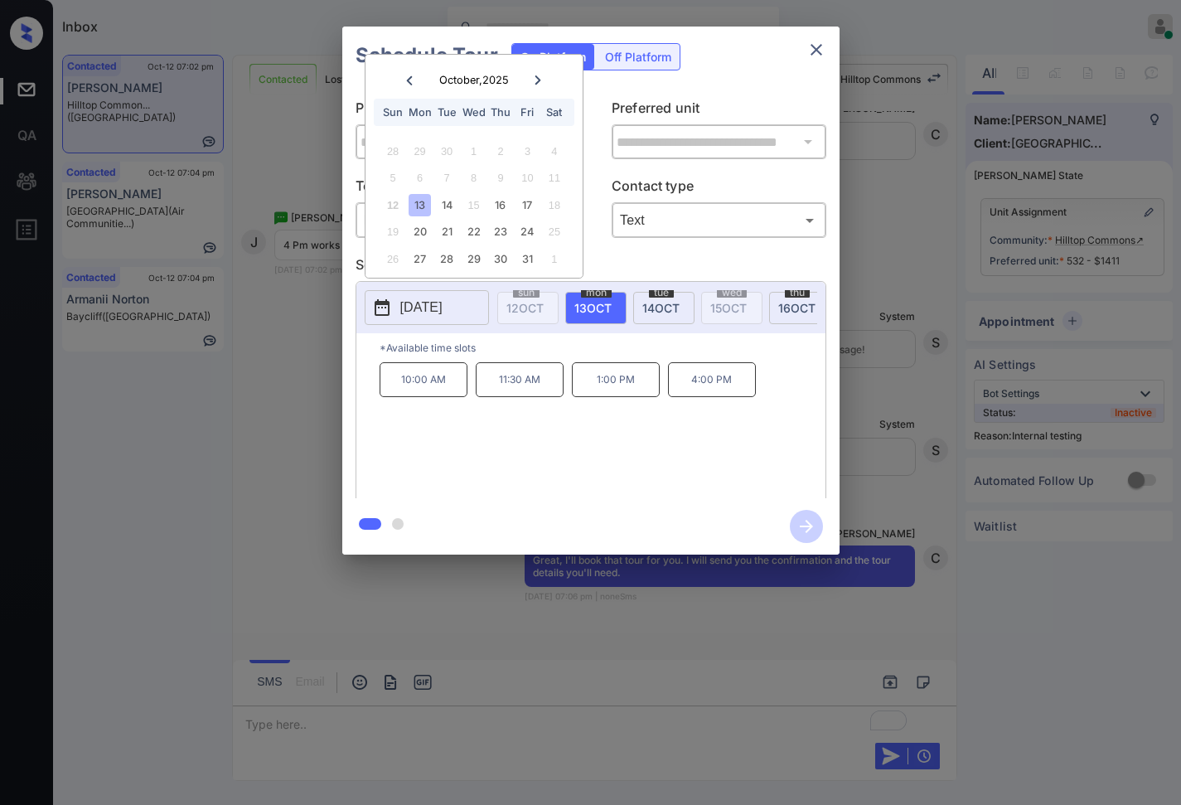
click at [921, 259] on div "**********" at bounding box center [590, 290] width 1181 height 581
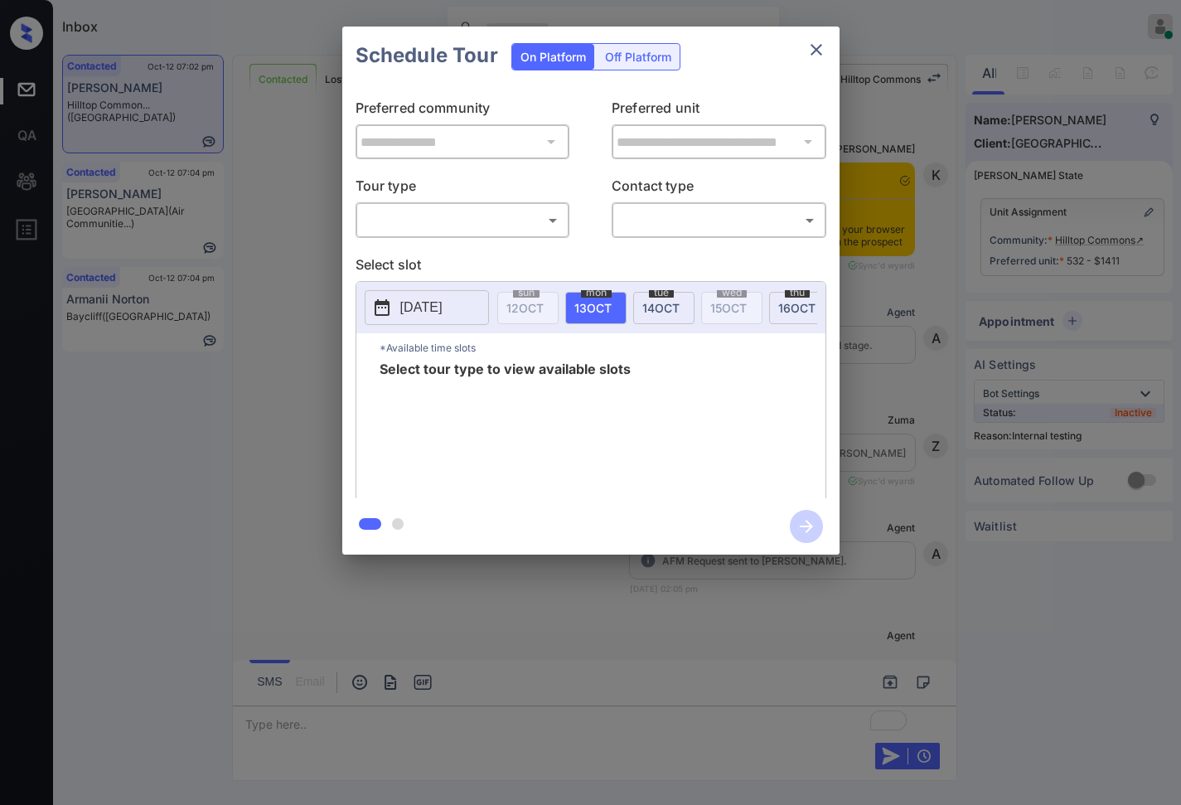
click at [551, 225] on body "Inbox Caroline Dacanay Online Set yourself offline Set yourself on break Profil…" at bounding box center [590, 402] width 1181 height 805
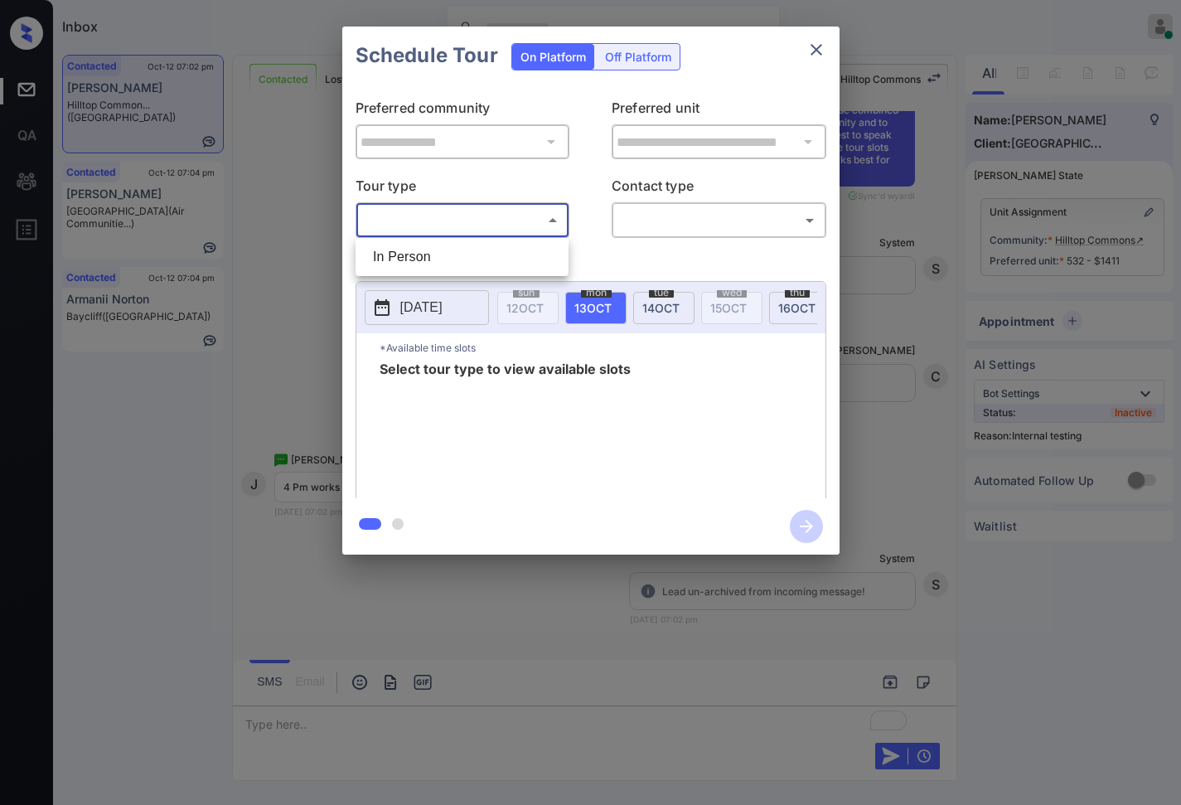
click at [526, 260] on li "In Person" at bounding box center [462, 257] width 205 height 30
type input "********"
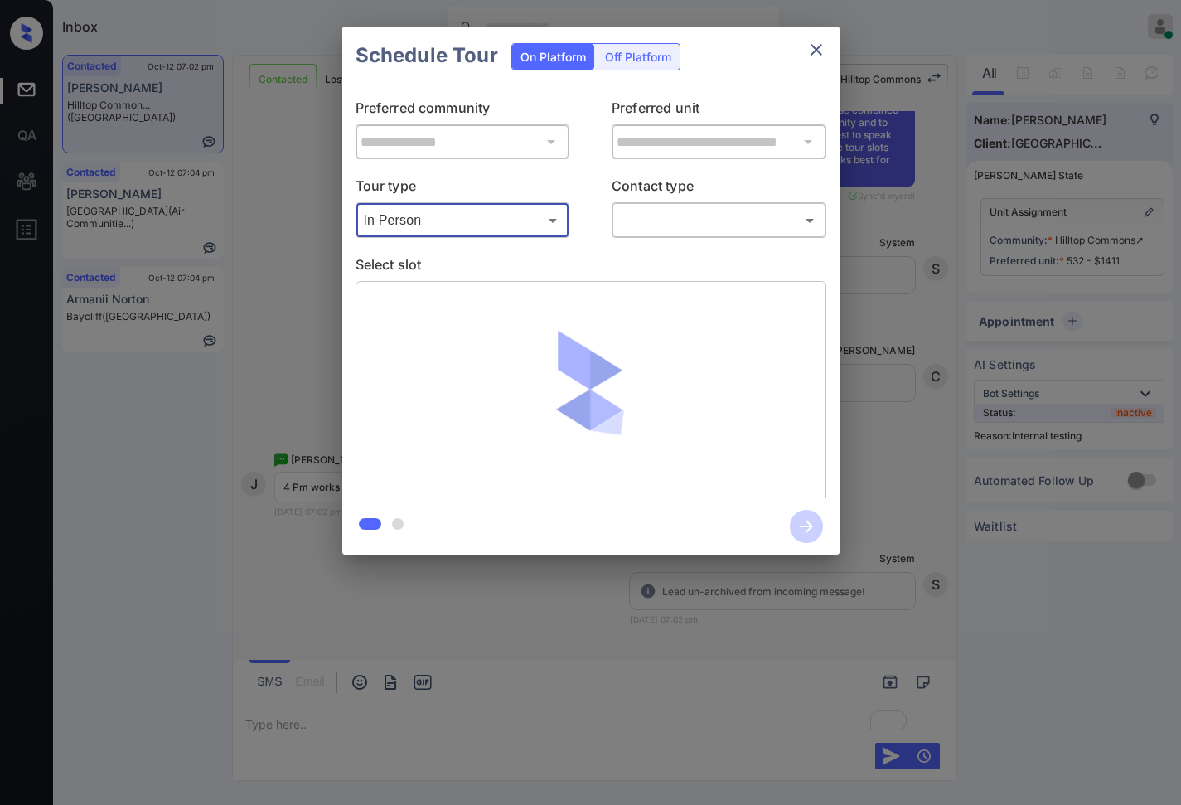
click at [698, 230] on body "Inbox Caroline Dacanay Online Set yourself offline Set yourself on break Profil…" at bounding box center [590, 402] width 1181 height 805
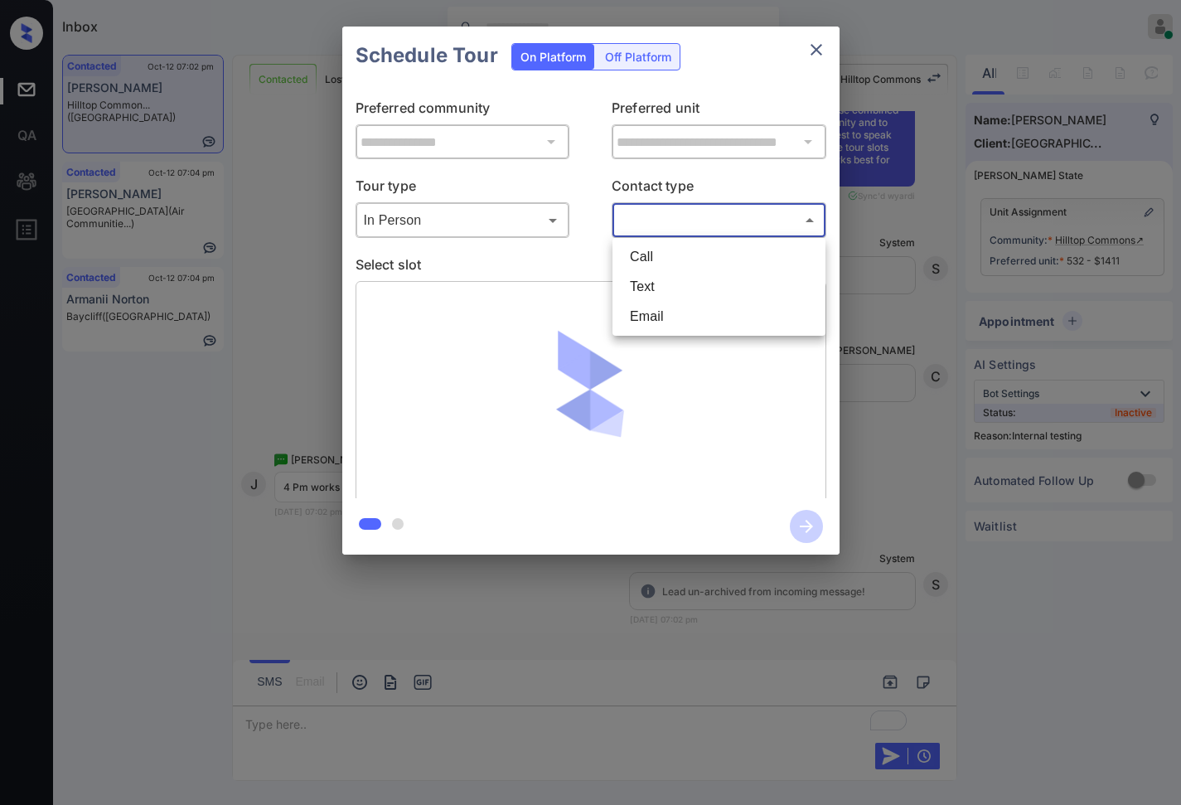
click at [697, 274] on li "Text" at bounding box center [719, 287] width 205 height 30
type input "****"
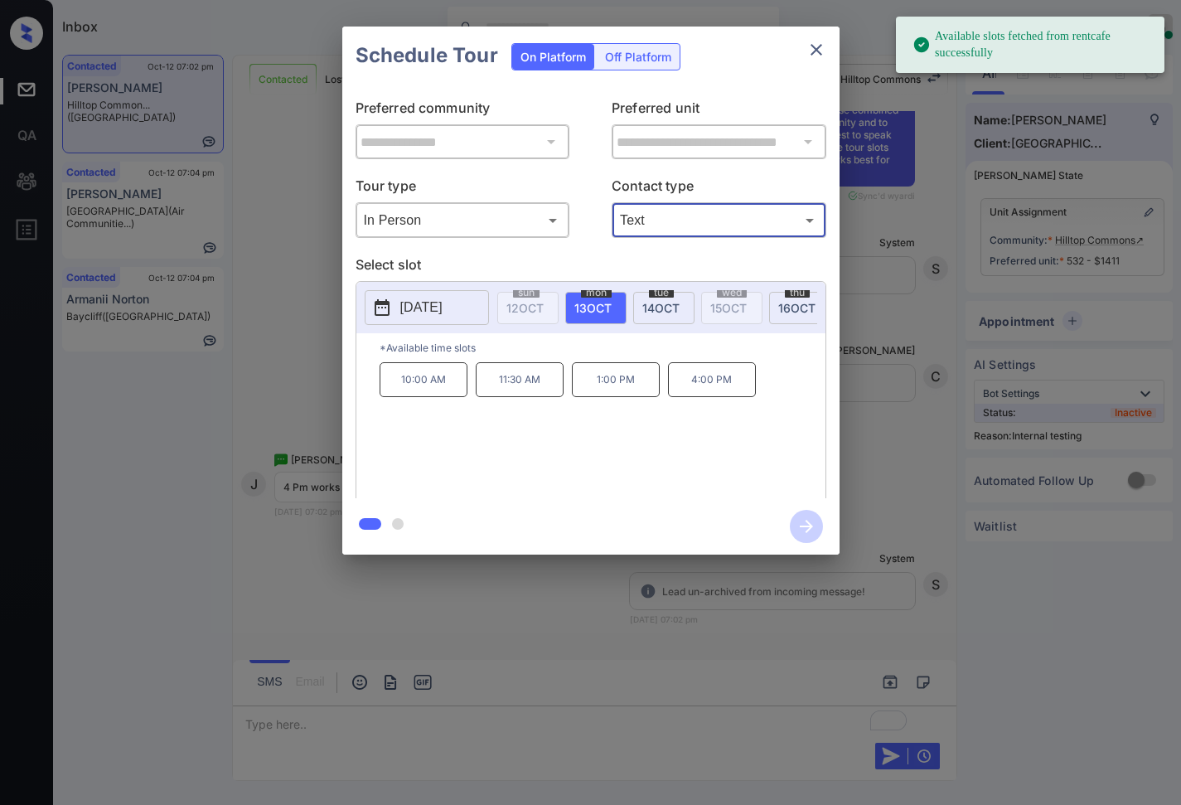
click at [698, 397] on p "4:00 PM" at bounding box center [712, 379] width 88 height 35
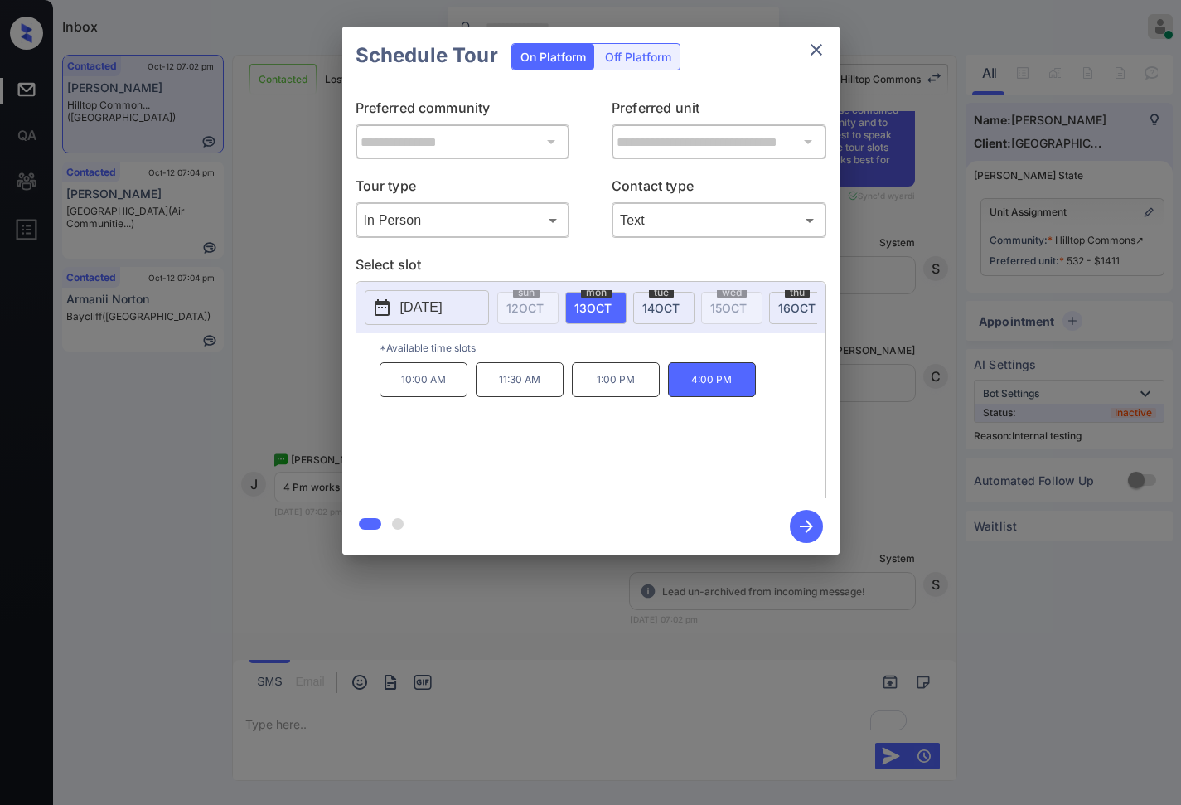
click at [803, 534] on icon "button" at bounding box center [806, 526] width 33 height 33
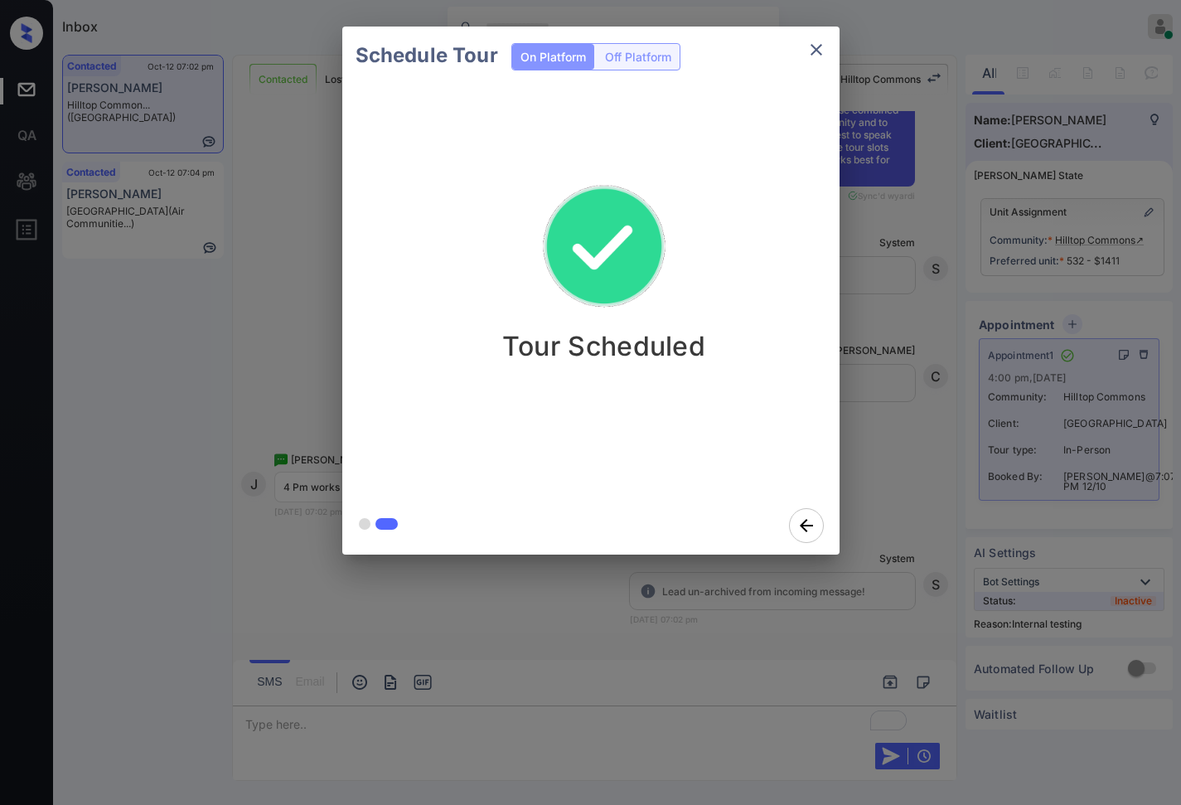
click at [899, 446] on div "Schedule Tour On Platform Off Platform Tour Scheduled" at bounding box center [590, 290] width 1181 height 581
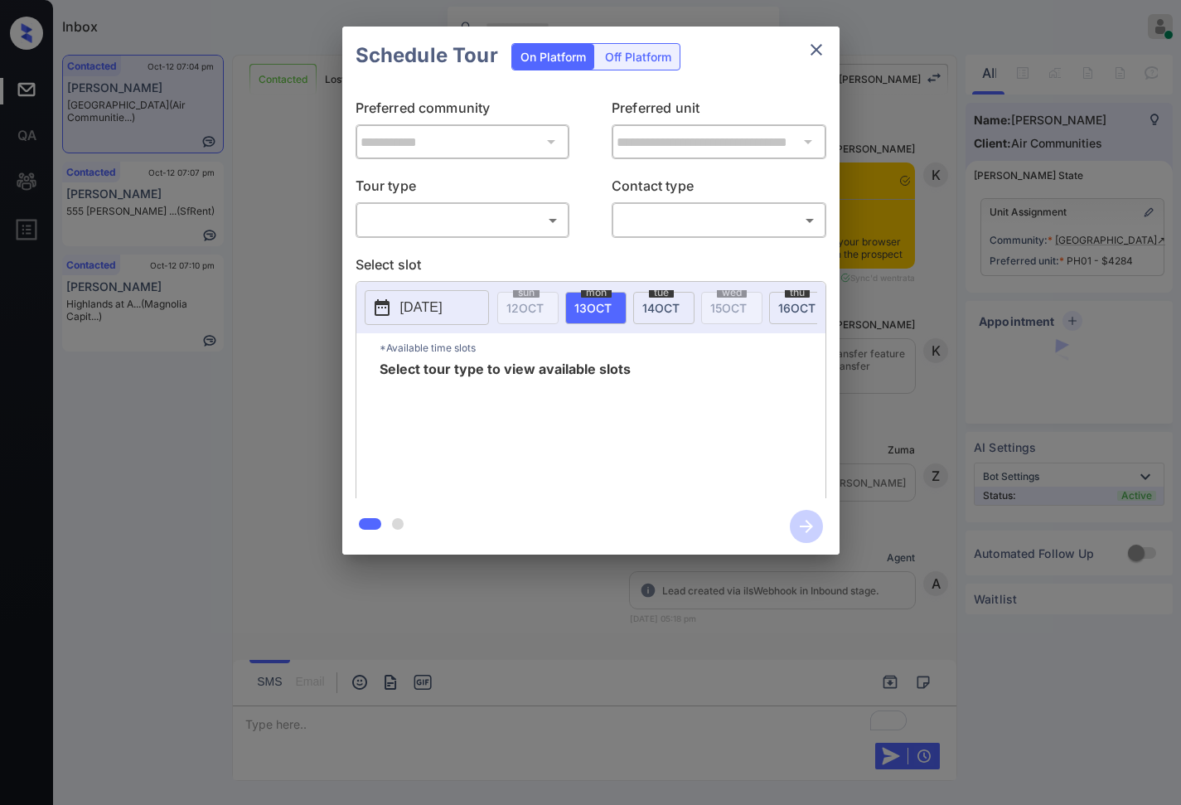
click at [456, 224] on body "Inbox [PERSON_NAME] Online Set yourself offline Set yourself on break Profile S…" at bounding box center [590, 402] width 1181 height 805
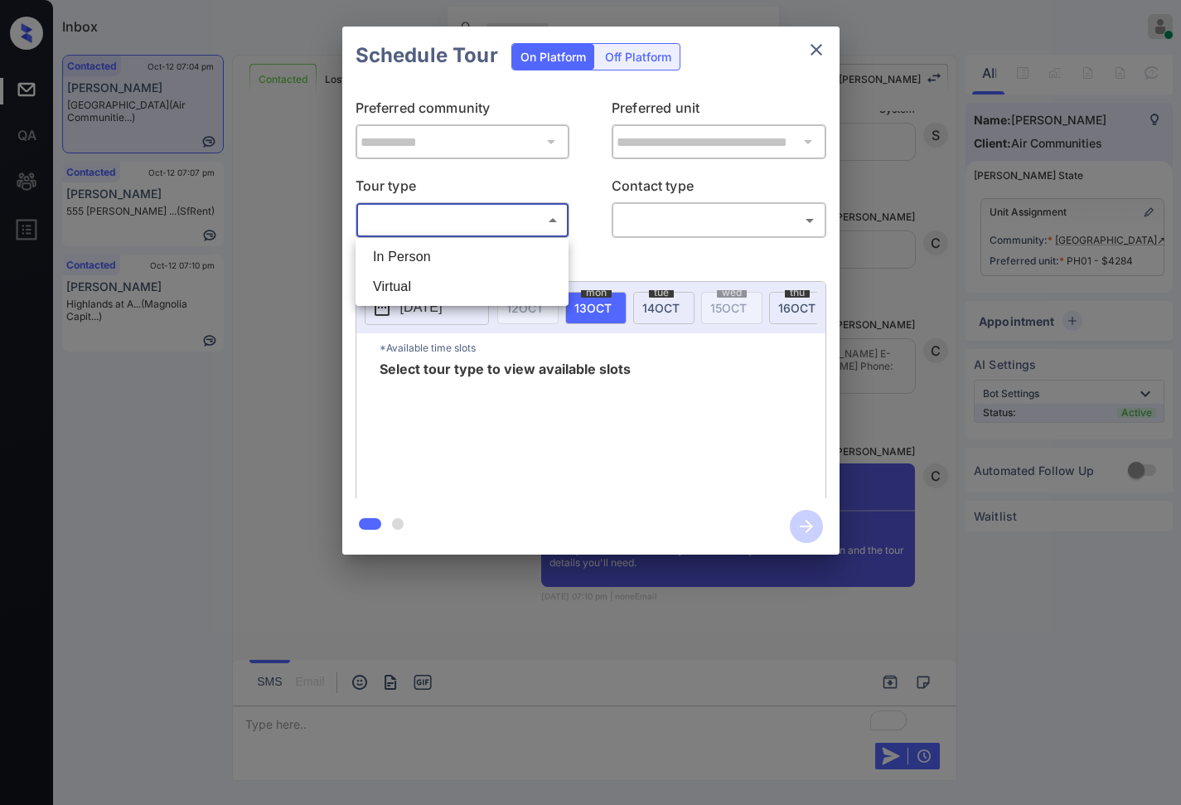
click at [292, 262] on div at bounding box center [590, 402] width 1181 height 805
click at [292, 262] on div "**********" at bounding box center [590, 290] width 1181 height 581
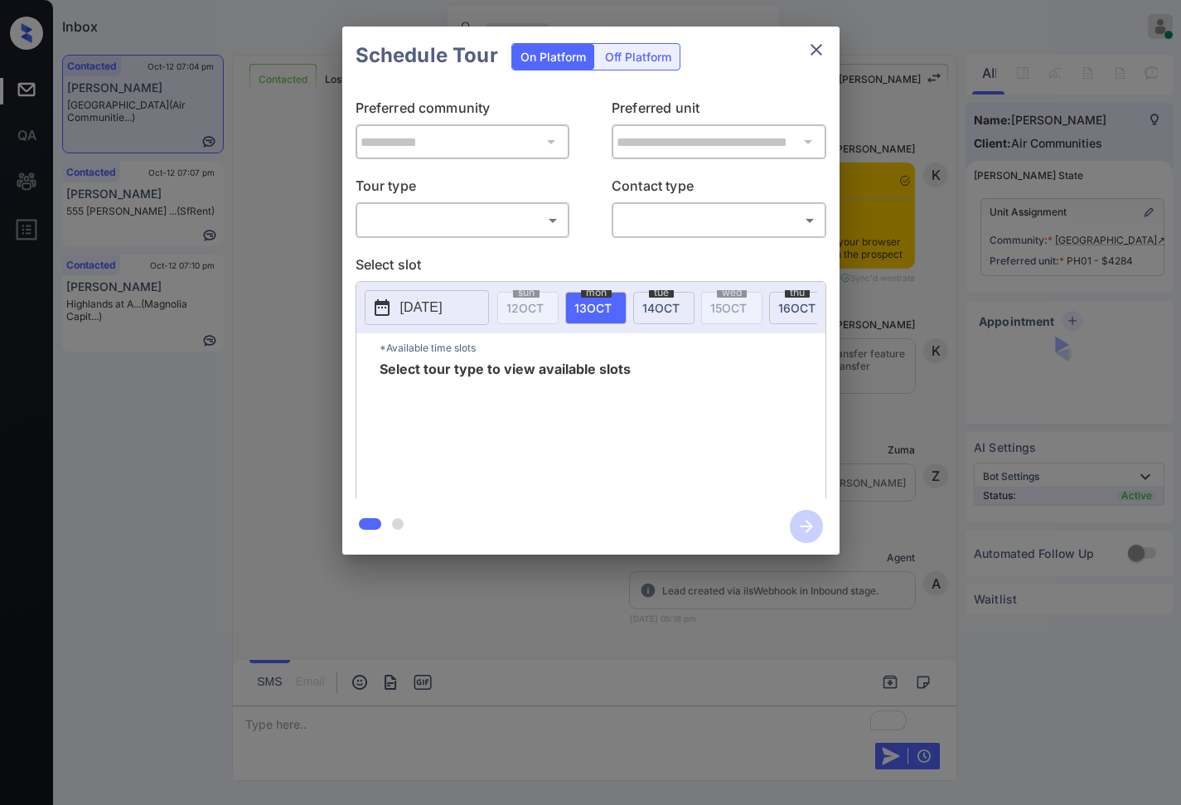
click at [544, 225] on body "Inbox [PERSON_NAME] Online Set yourself offline Set yourself on break Profile S…" at bounding box center [590, 402] width 1181 height 805
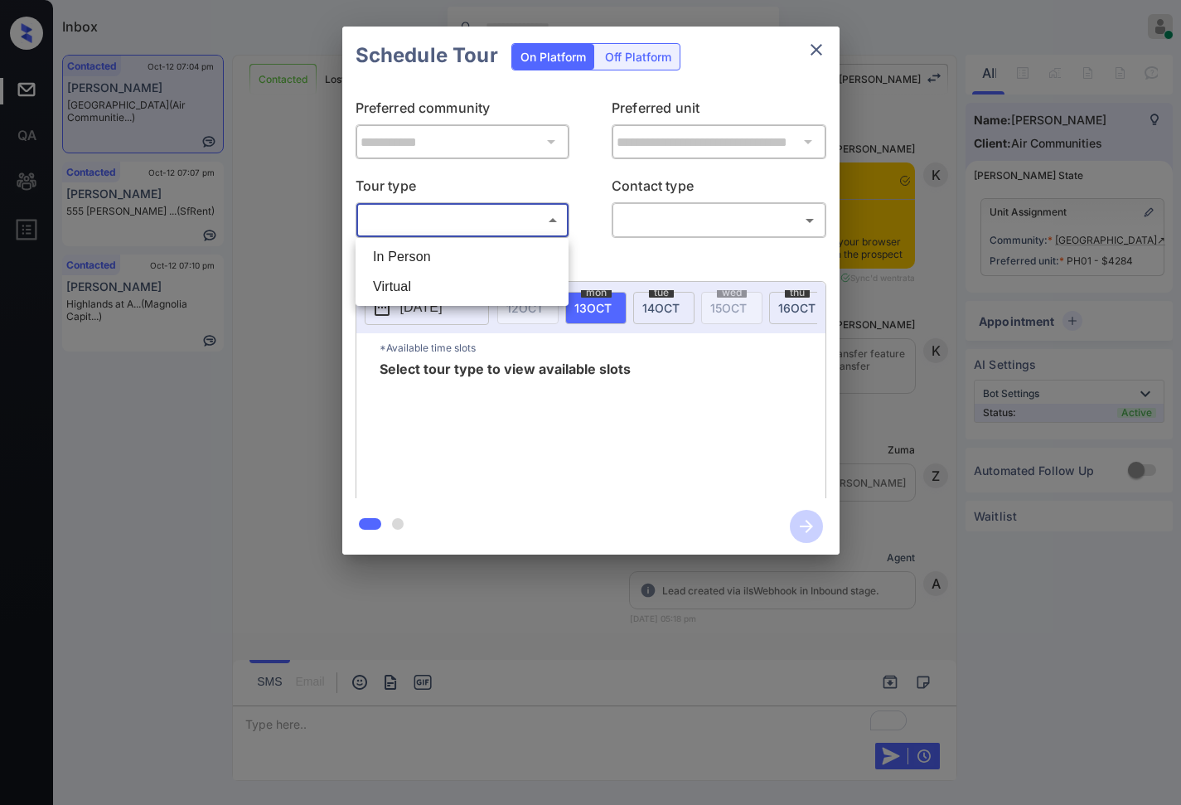
click at [534, 254] on li "In Person" at bounding box center [462, 257] width 205 height 30
type input "********"
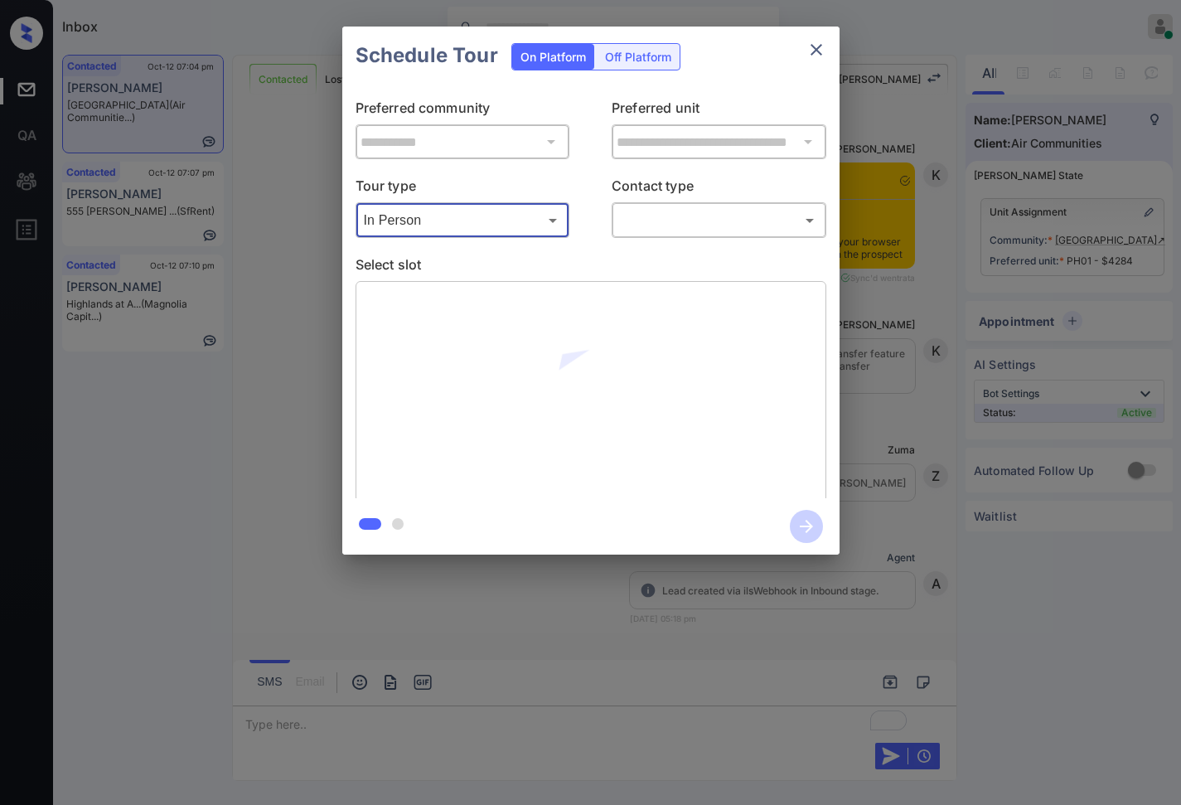
click at [679, 232] on body "Inbox [PERSON_NAME] Online Set yourself offline Set yourself on break Profile S…" at bounding box center [590, 402] width 1181 height 805
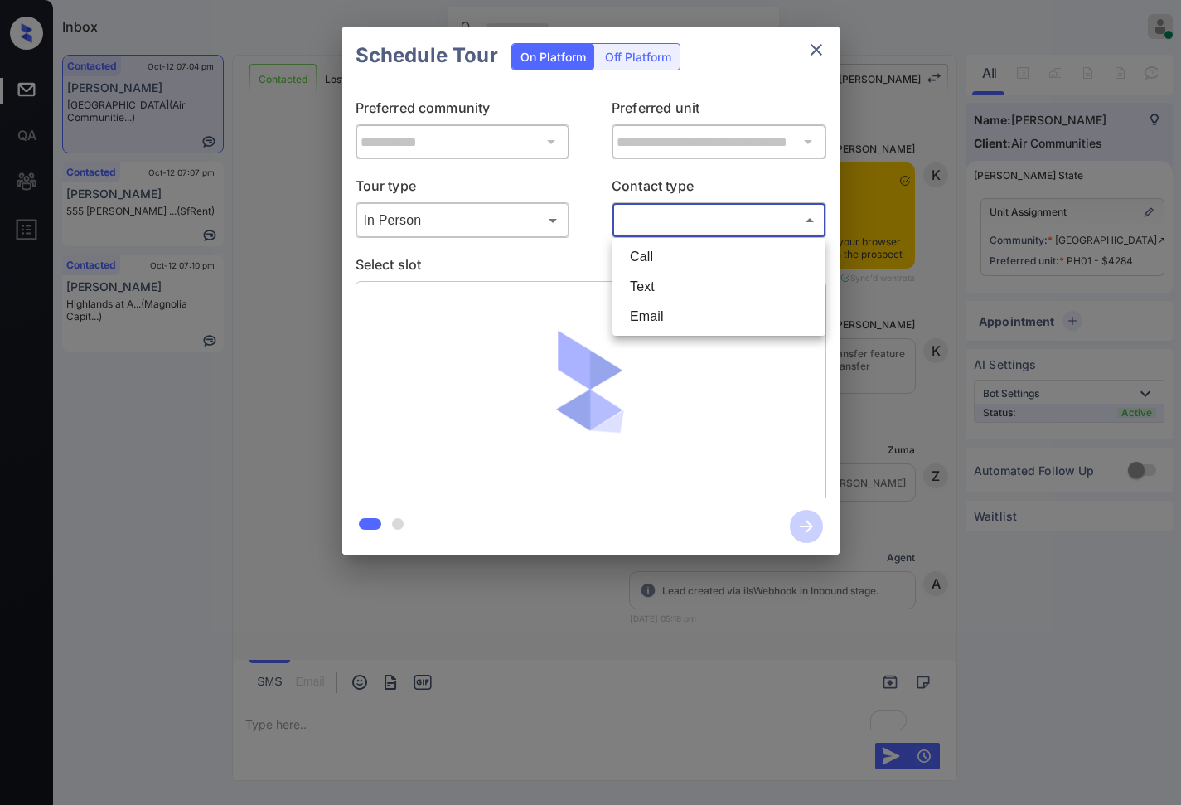
click at [682, 285] on li "Text" at bounding box center [719, 287] width 205 height 30
type input "****"
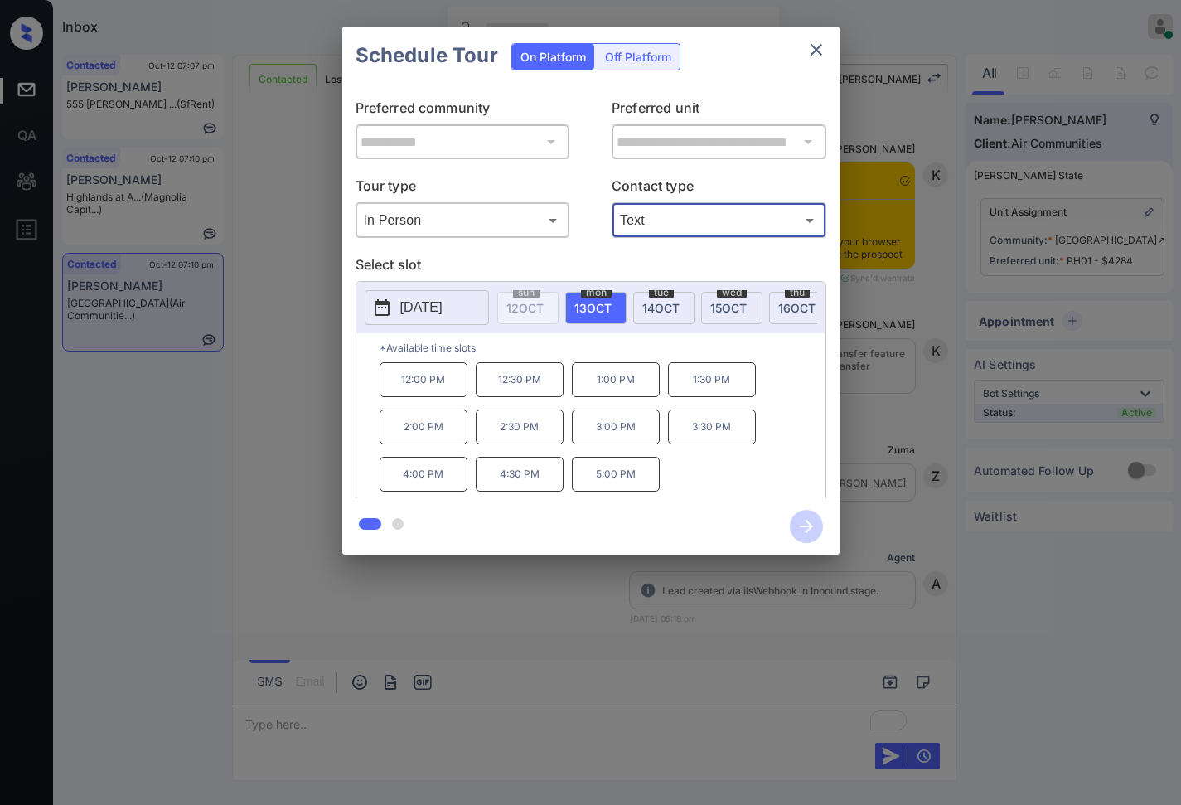
click at [777, 308] on div "[DATE]" at bounding box center [799, 308] width 61 height 32
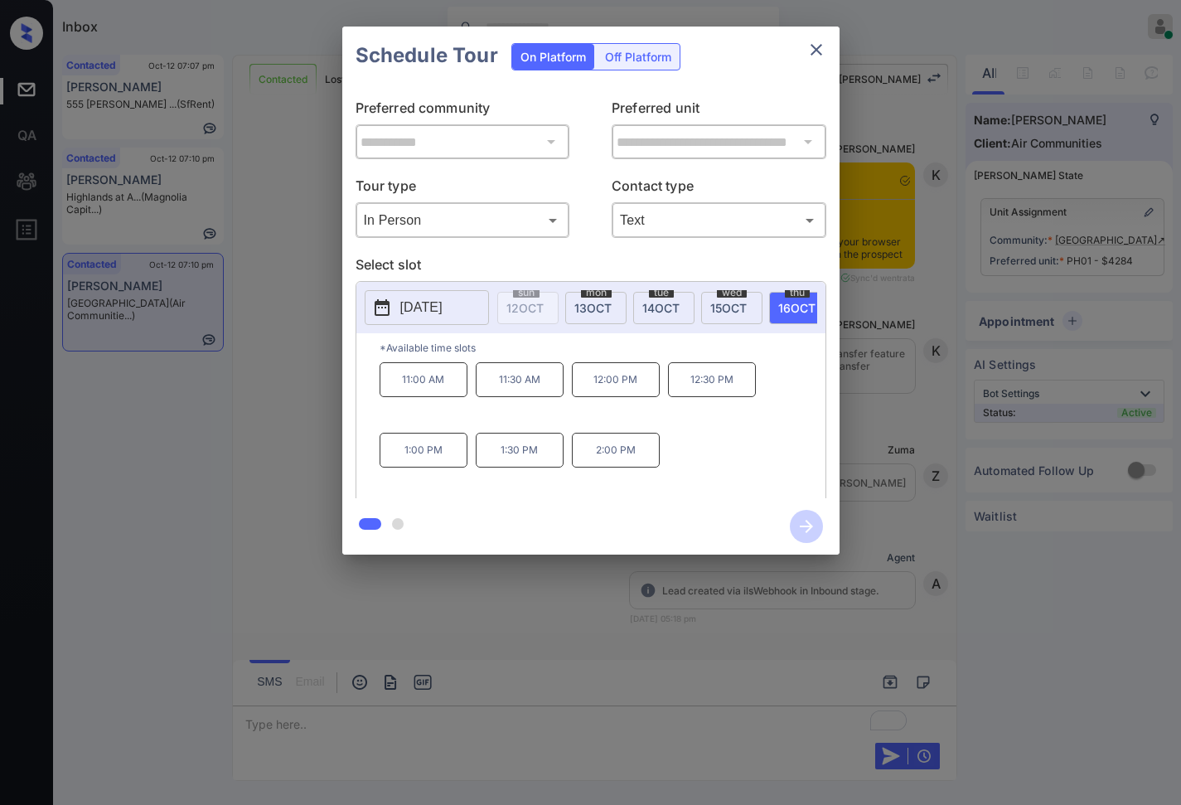
click at [417, 395] on p "11:00 AM" at bounding box center [424, 379] width 88 height 35
click at [800, 510] on icon "button" at bounding box center [806, 526] width 33 height 33
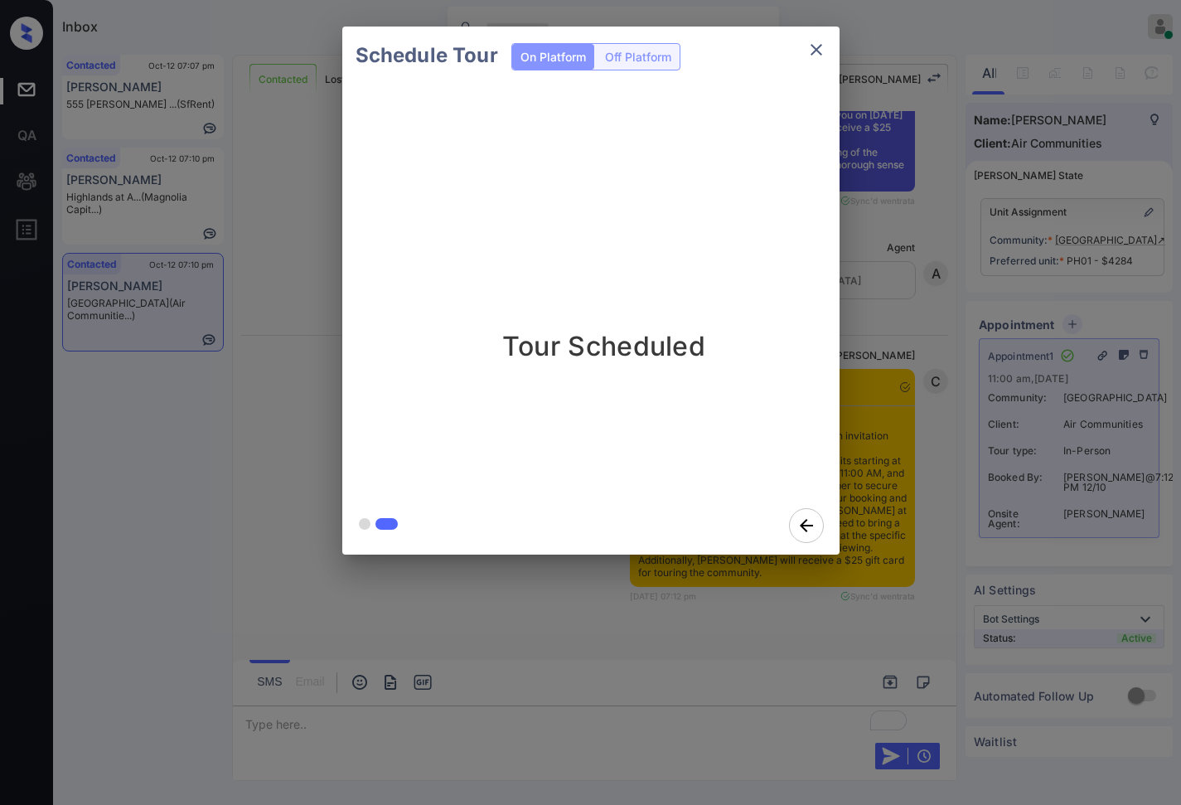
scroll to position [5271, 0]
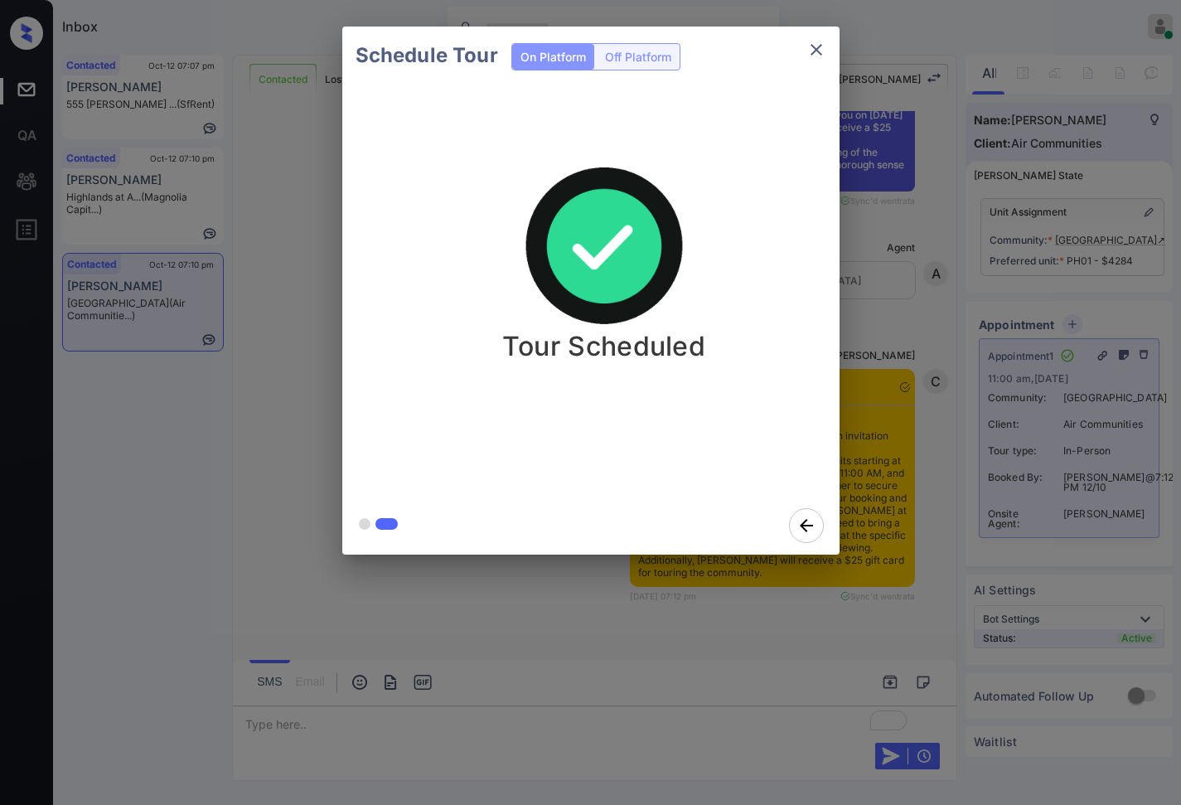
click at [924, 578] on div "Schedule Tour On Platform Off Platform Tour Scheduled" at bounding box center [590, 290] width 1181 height 581
